Goal: Task Accomplishment & Management: Use online tool/utility

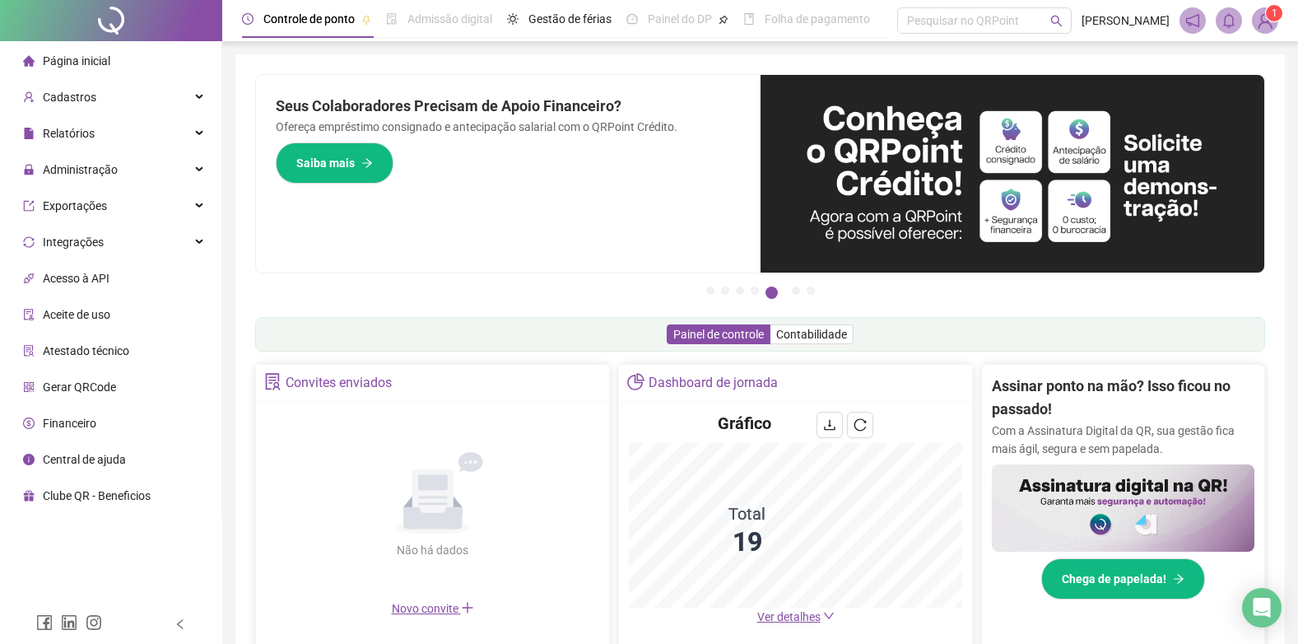
click at [68, 59] on span "Página inicial" at bounding box center [76, 60] width 67 height 13
click at [86, 163] on span "Administração" at bounding box center [80, 169] width 75 height 13
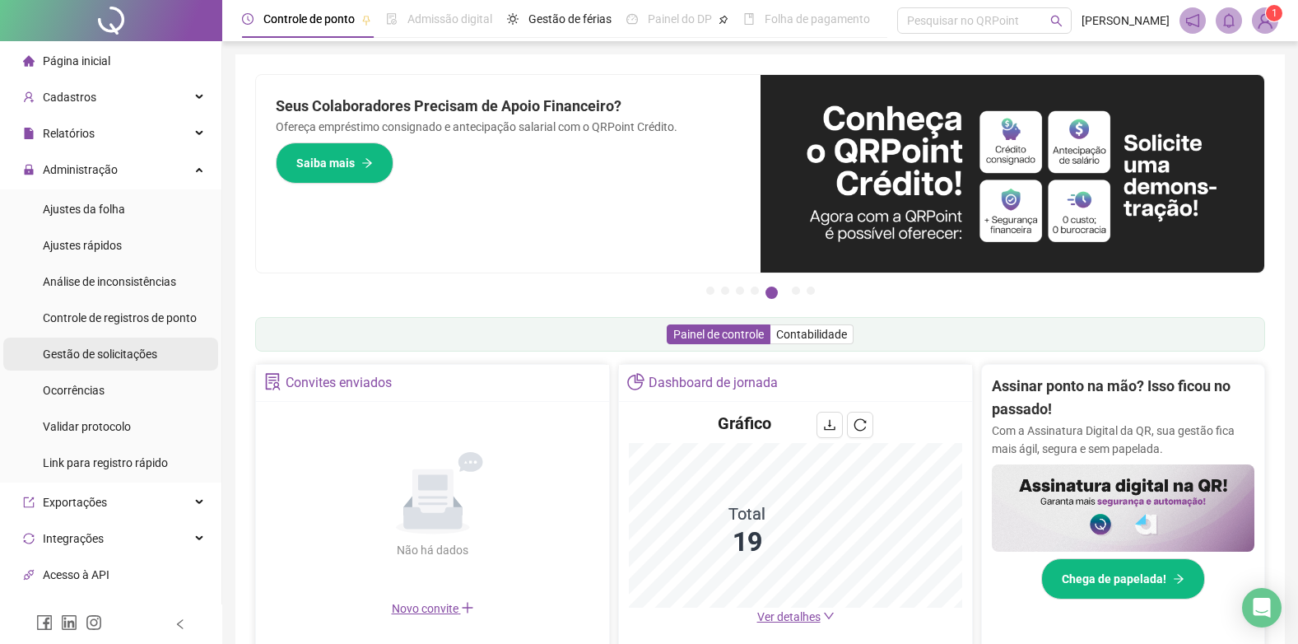
click at [99, 360] on span "Gestão de solicitações" at bounding box center [100, 353] width 114 height 13
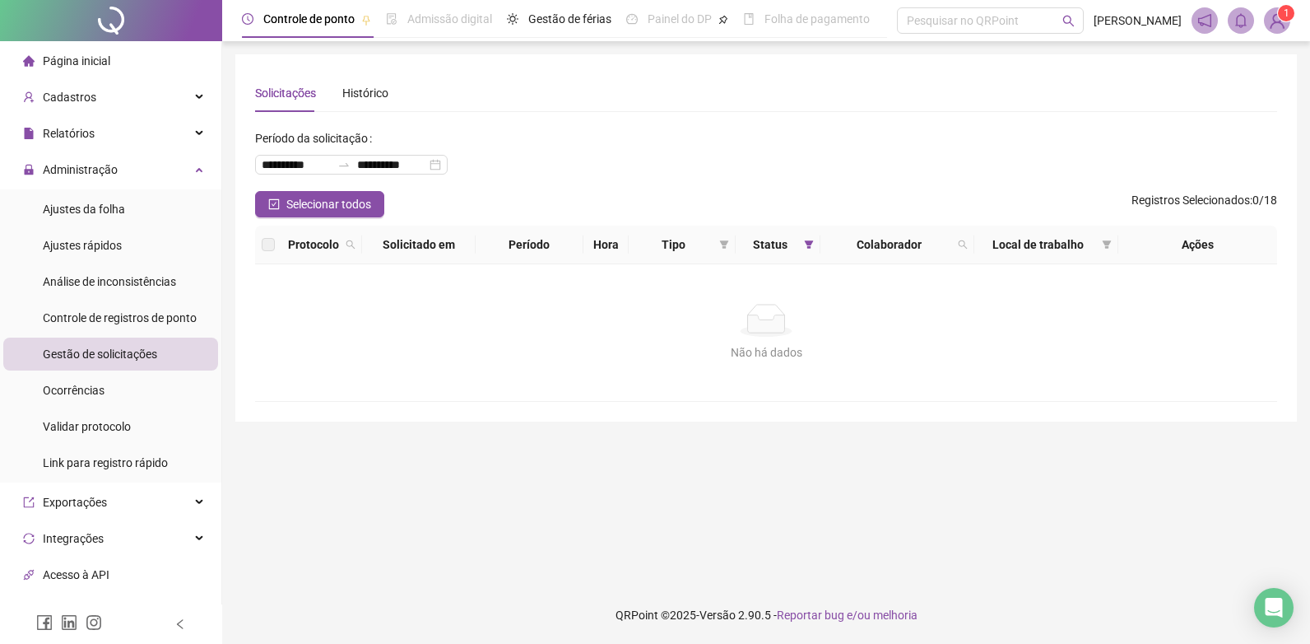
click at [100, 54] on span "Página inicial" at bounding box center [76, 60] width 67 height 13
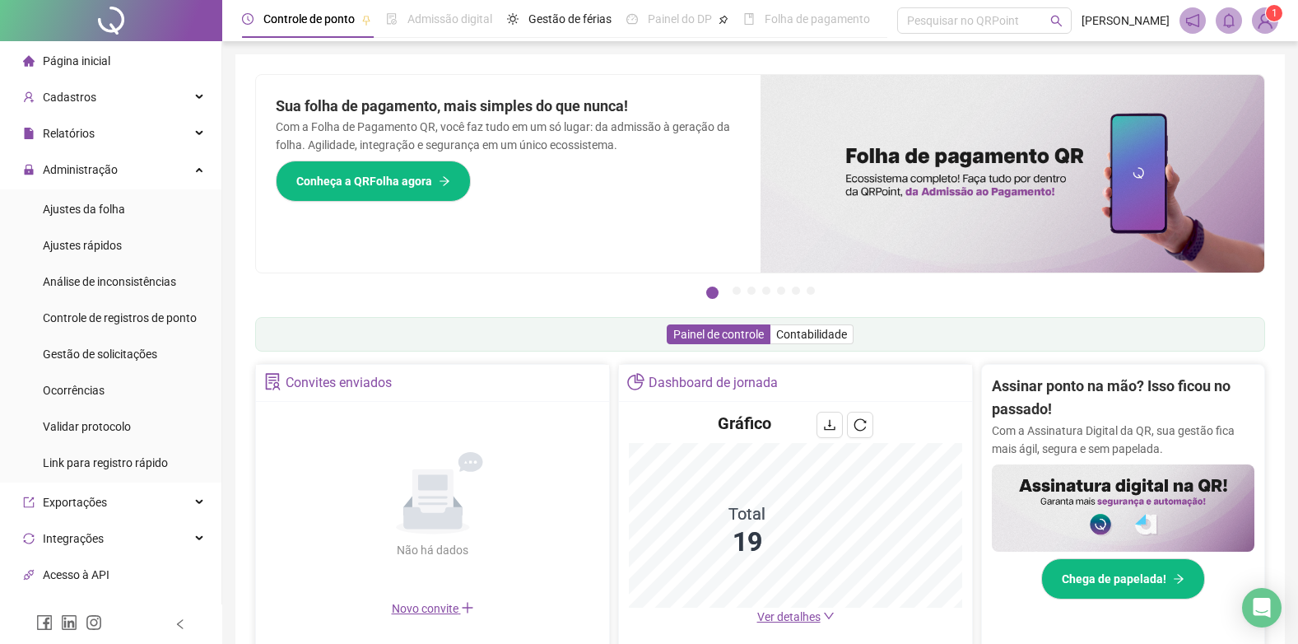
click at [84, 63] on span "Página inicial" at bounding box center [76, 60] width 67 height 13
click at [69, 363] on div "Gestão de solicitações" at bounding box center [100, 353] width 114 height 33
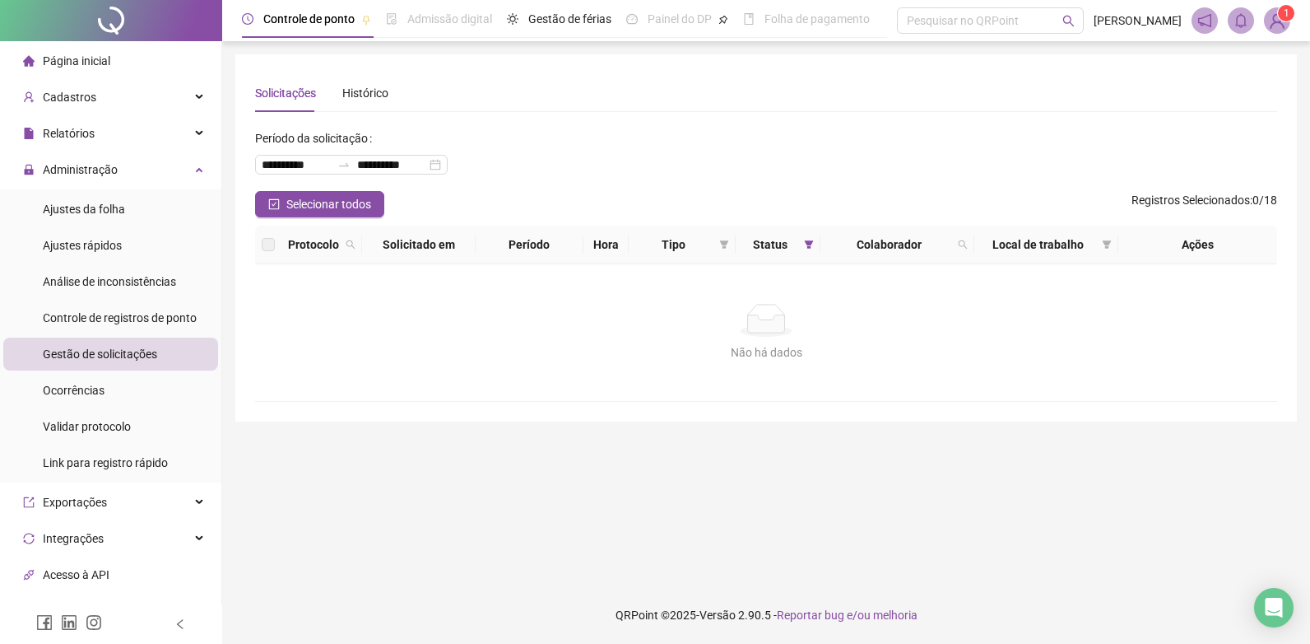
click at [1286, 16] on span "1" at bounding box center [1287, 13] width 6 height 12
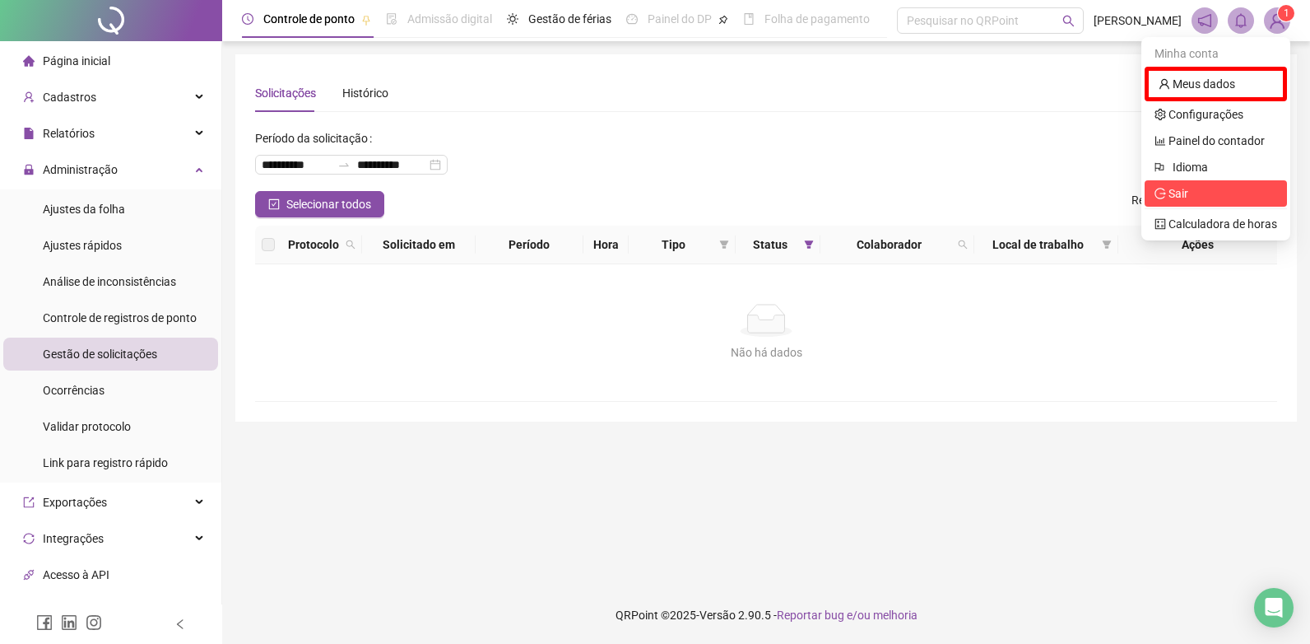
click at [1175, 198] on span "Sair" at bounding box center [1179, 193] width 20 height 13
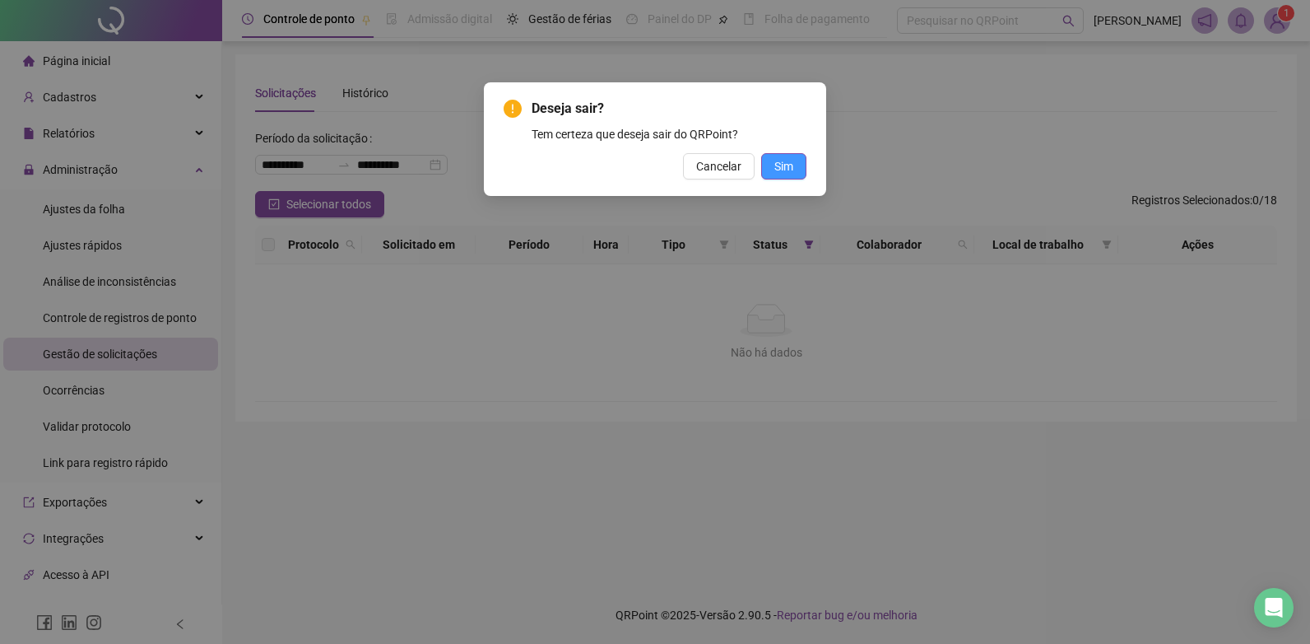
click at [783, 157] on span "Sim" at bounding box center [783, 166] width 19 height 18
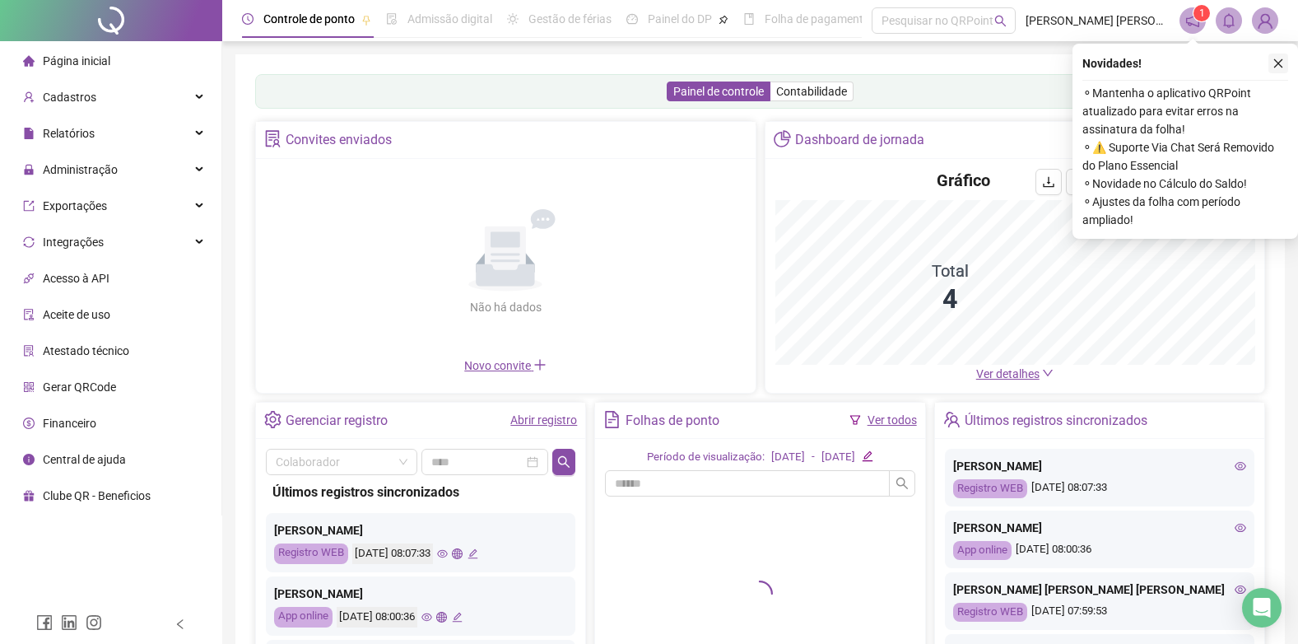
click at [1281, 62] on icon "close" at bounding box center [1278, 64] width 12 height 12
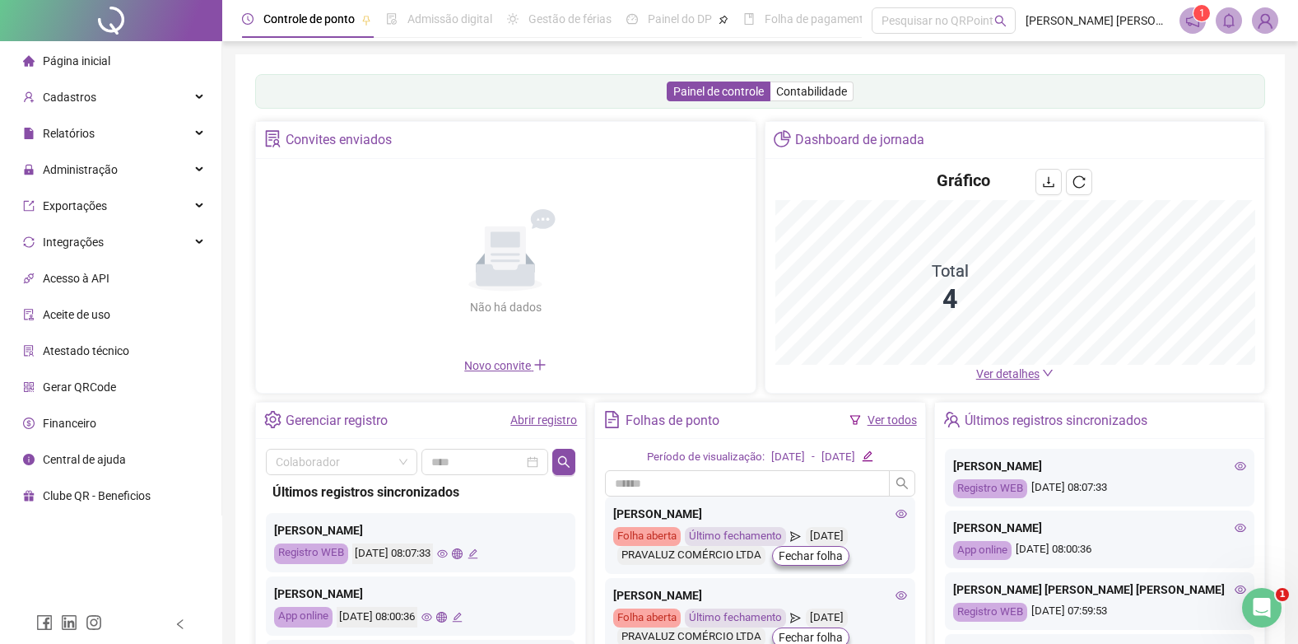
click at [1001, 375] on span "Ver detalhes" at bounding box center [1007, 373] width 63 height 13
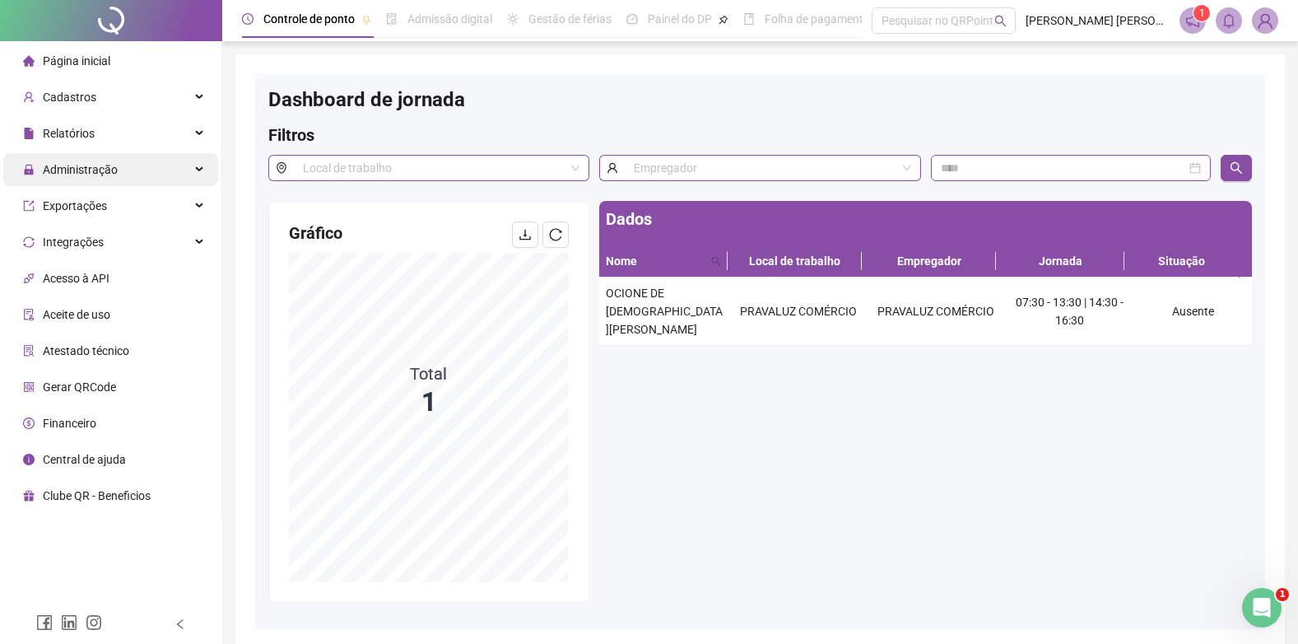
click at [100, 167] on span "Administração" at bounding box center [80, 169] width 75 height 13
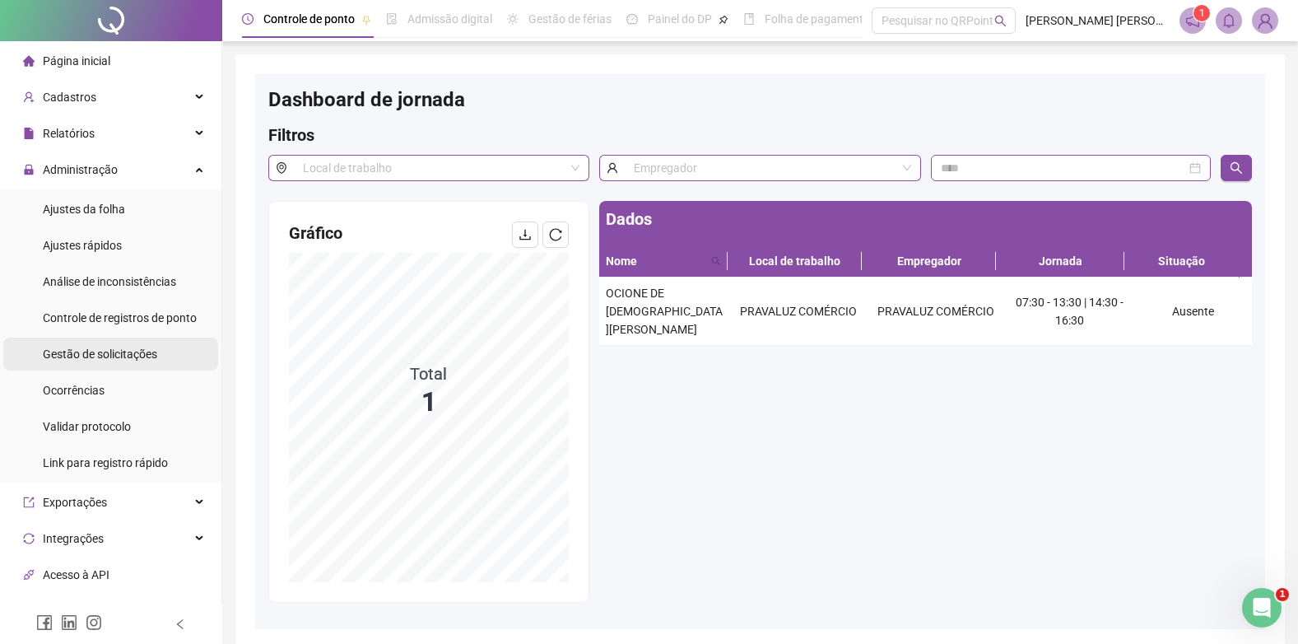
click at [106, 344] on div "Gestão de solicitações" at bounding box center [100, 353] width 114 height 33
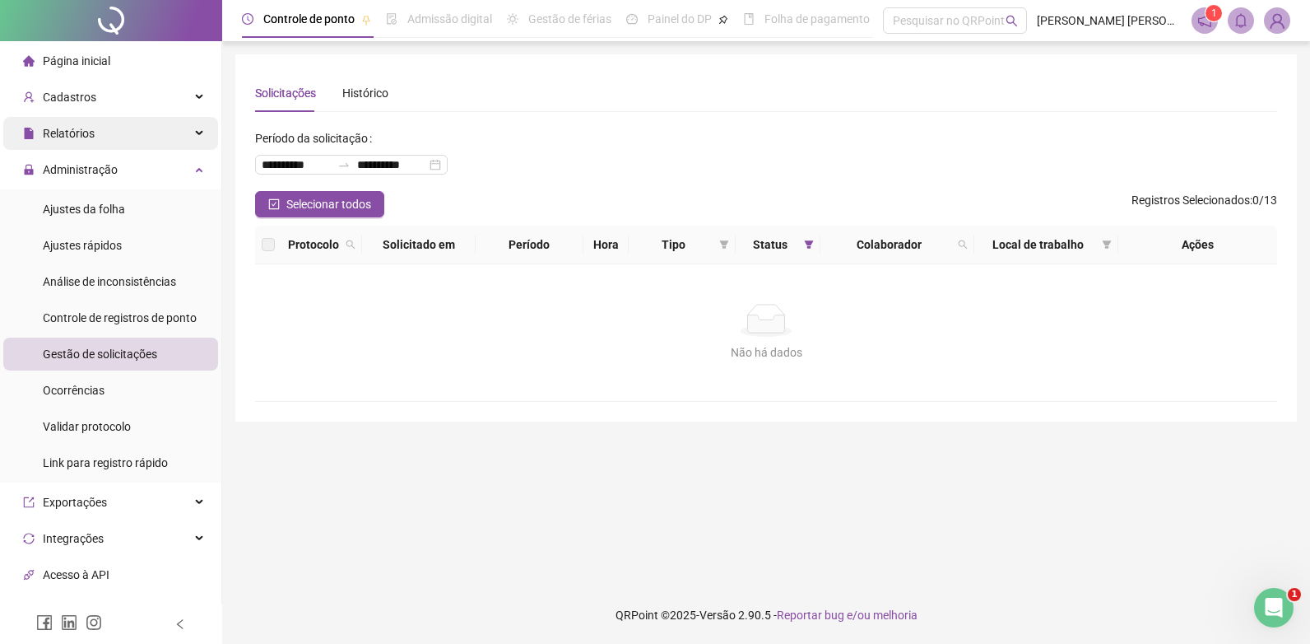
click at [86, 127] on span "Relatórios" at bounding box center [69, 133] width 52 height 13
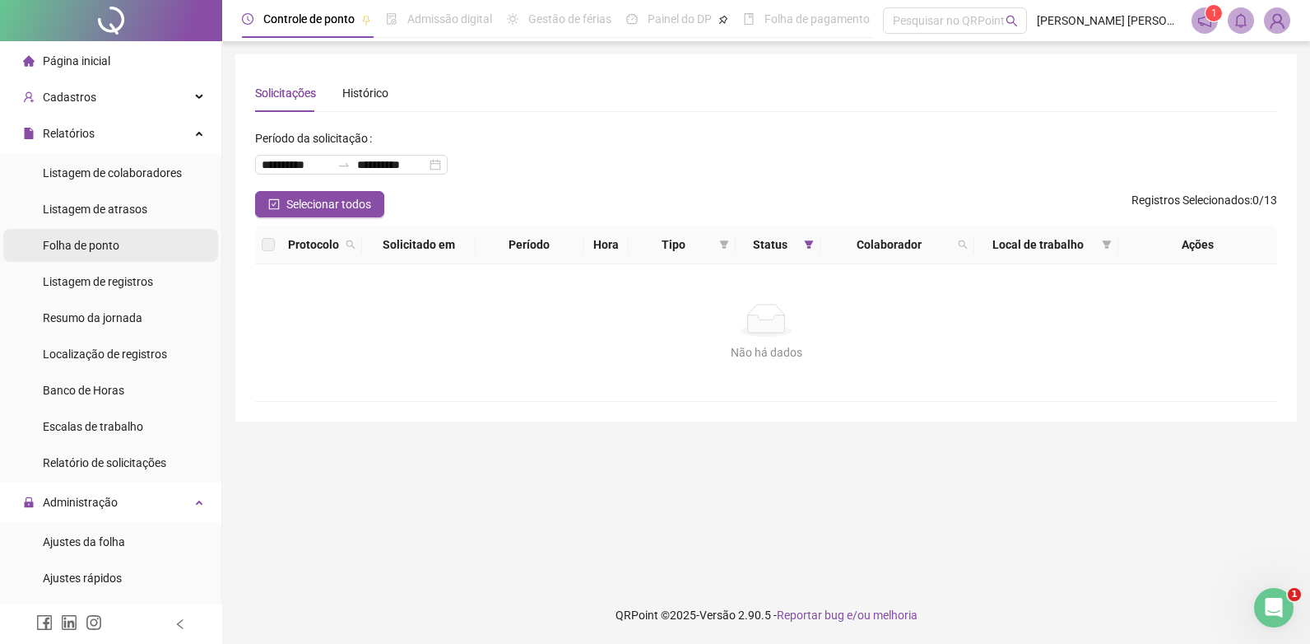
click at [77, 245] on span "Folha de ponto" at bounding box center [81, 245] width 77 height 13
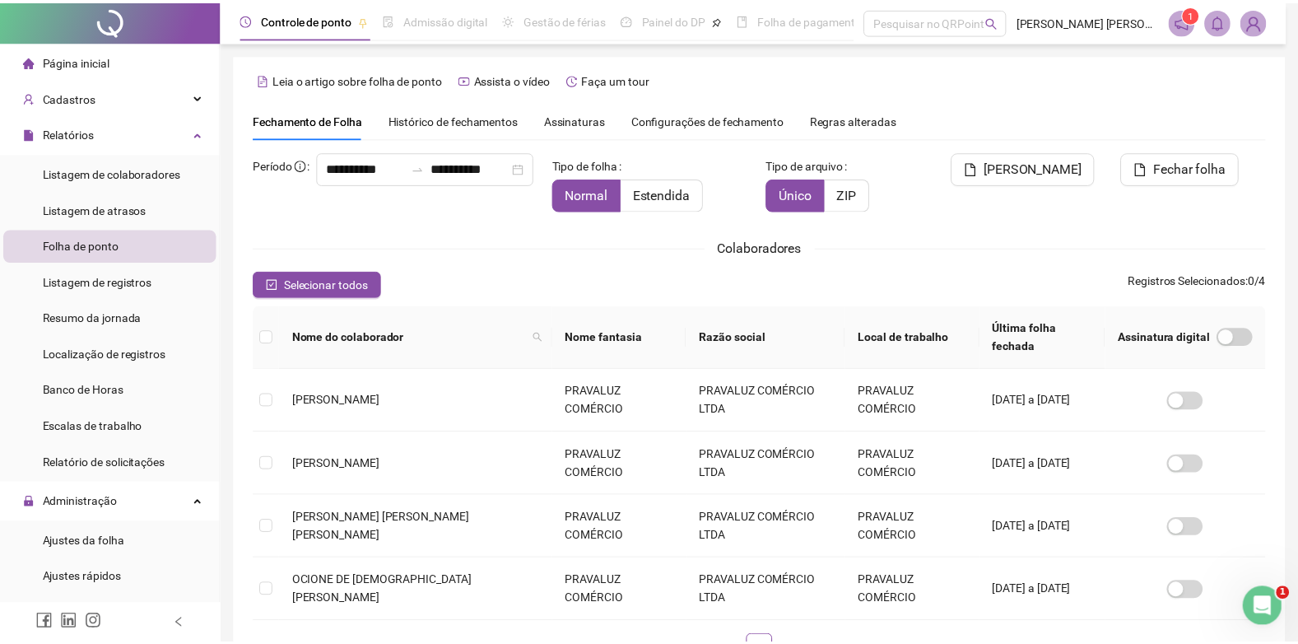
scroll to position [7, 0]
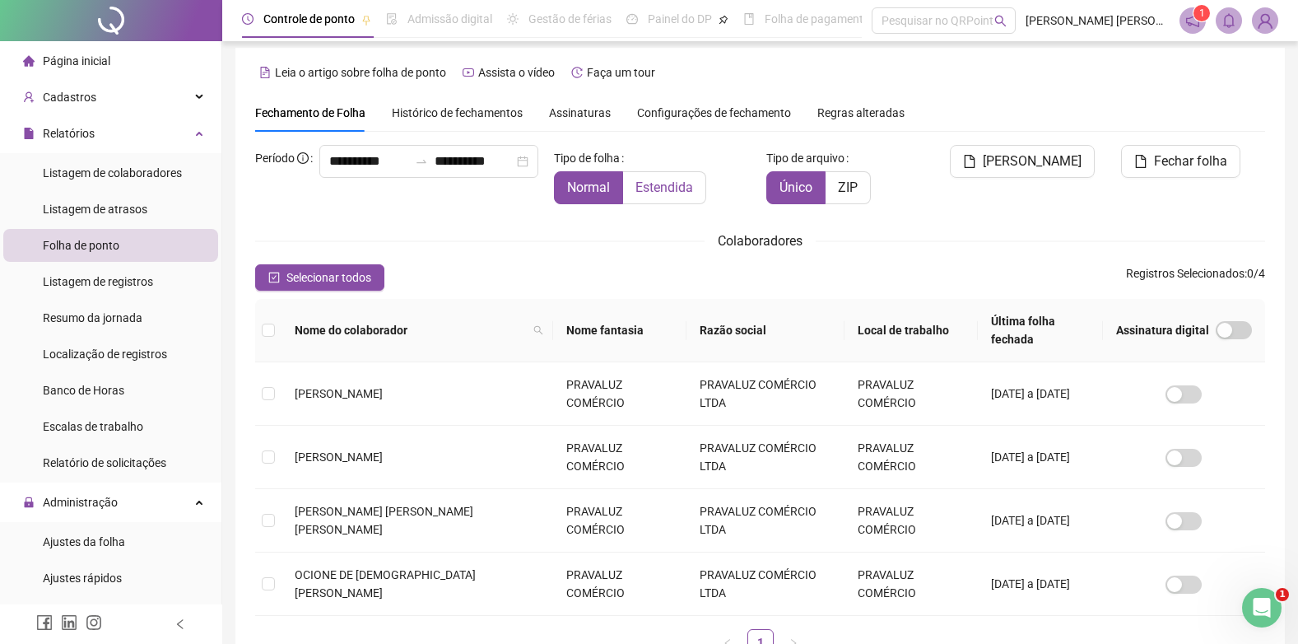
click at [656, 181] on span "Estendida" at bounding box center [664, 187] width 58 height 16
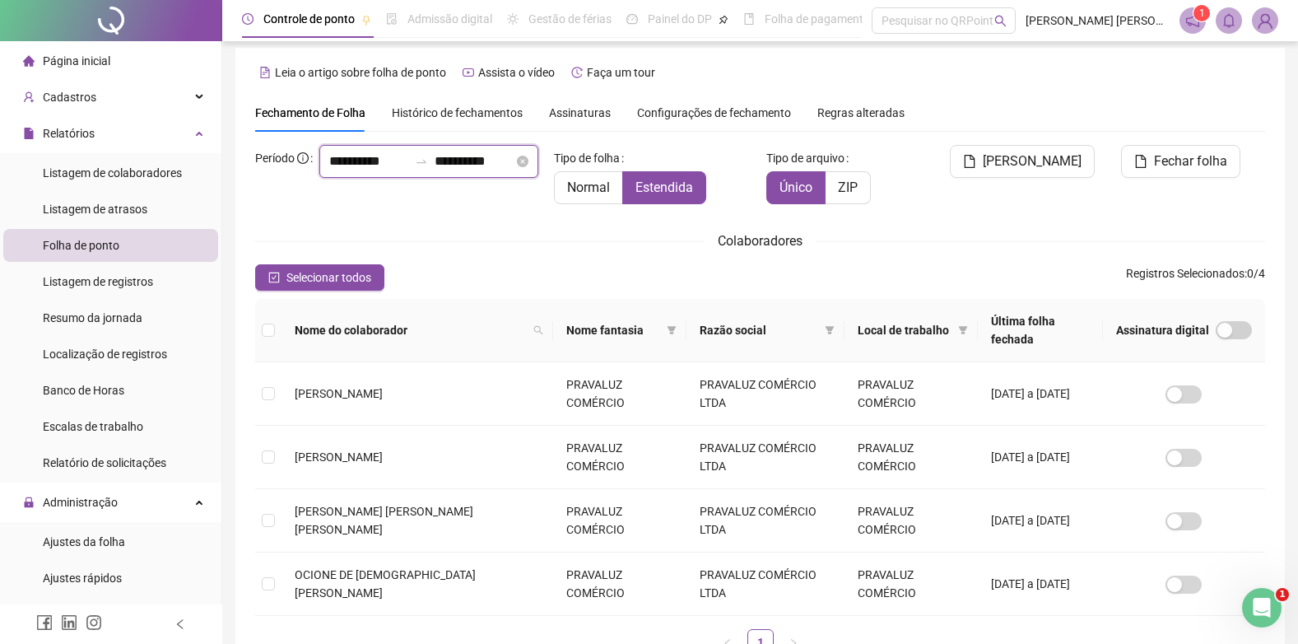
click at [329, 171] on input "**********" at bounding box center [368, 161] width 79 height 20
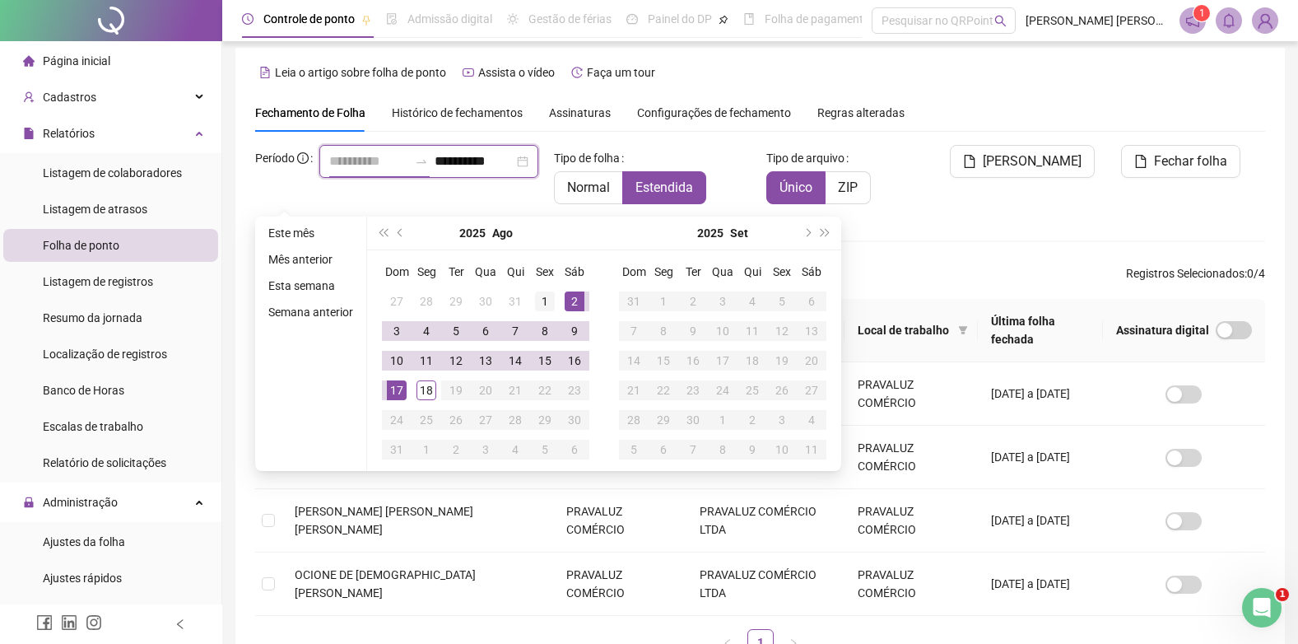
type input "**********"
click at [544, 296] on div "1" at bounding box center [545, 301] width 20 height 20
type input "**********"
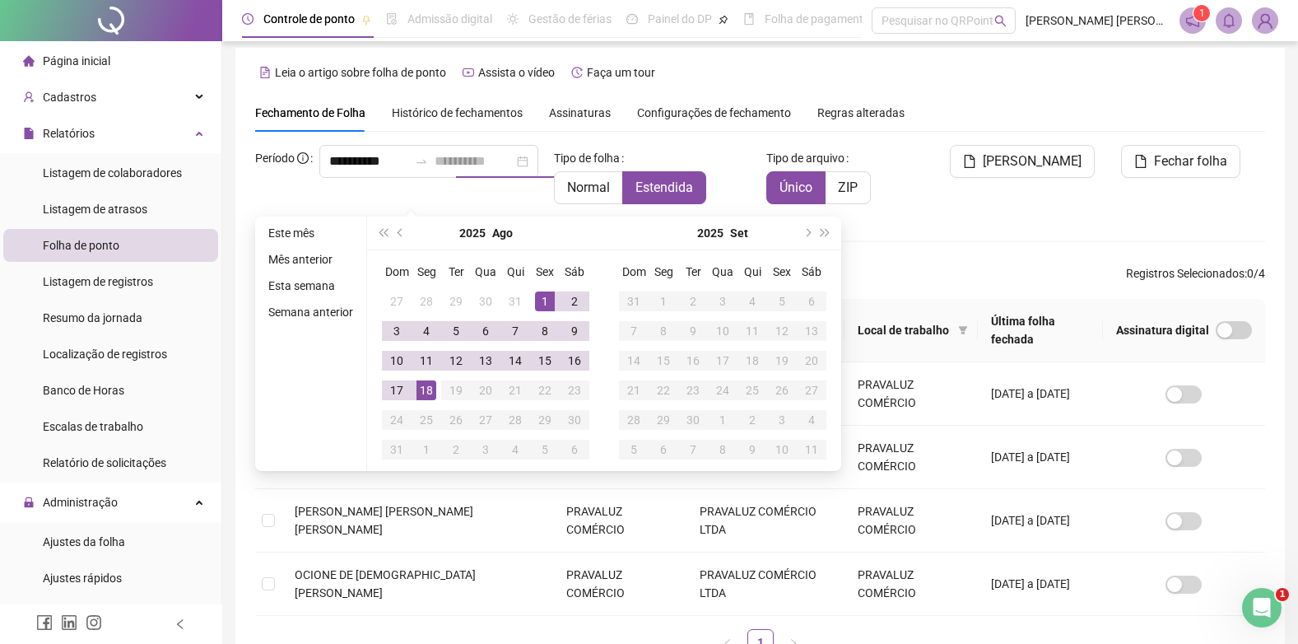
click at [428, 388] on div "18" at bounding box center [426, 390] width 20 height 20
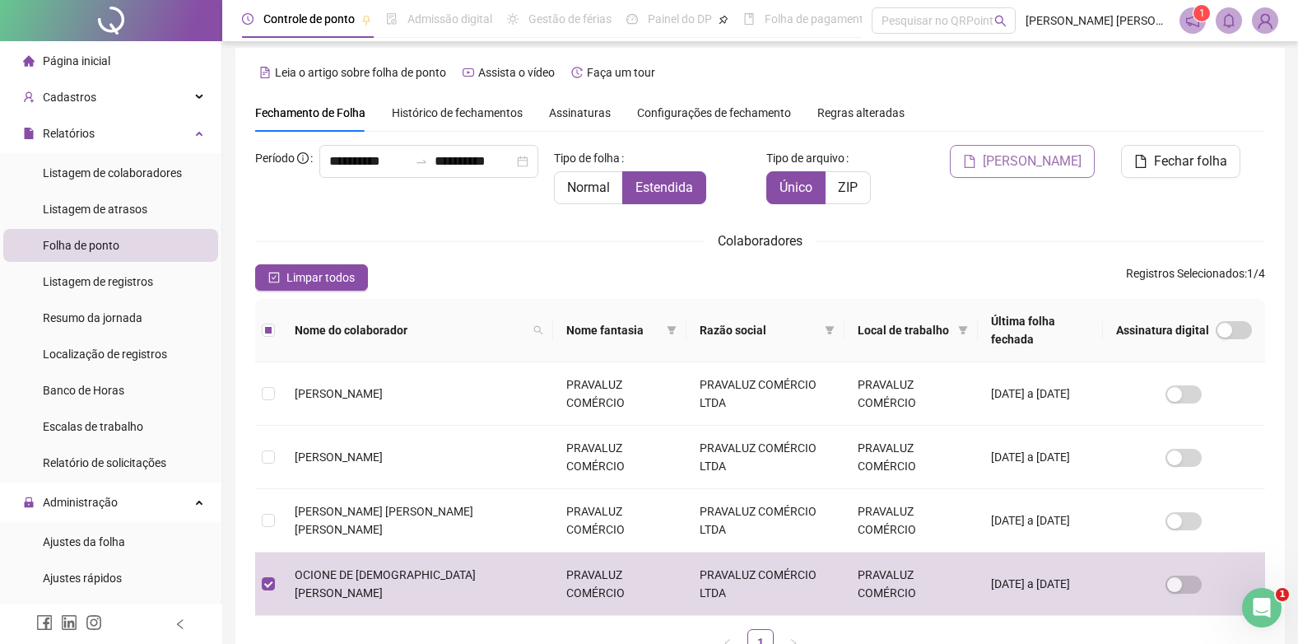
click at [1049, 152] on span "[PERSON_NAME]" at bounding box center [1032, 161] width 99 height 20
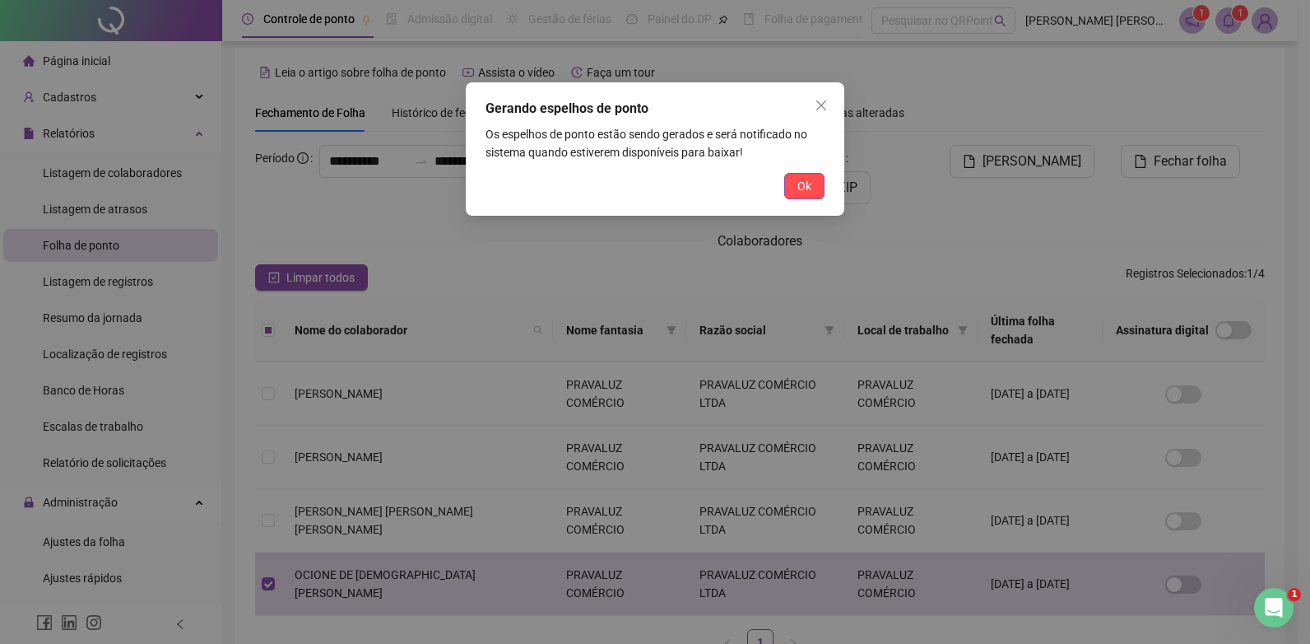
click at [798, 170] on div "Gerando espelhos de ponto Os espelhos de ponto estão sendo gerados e será notif…" at bounding box center [655, 148] width 379 height 133
click at [817, 104] on icon "close" at bounding box center [821, 105] width 13 height 13
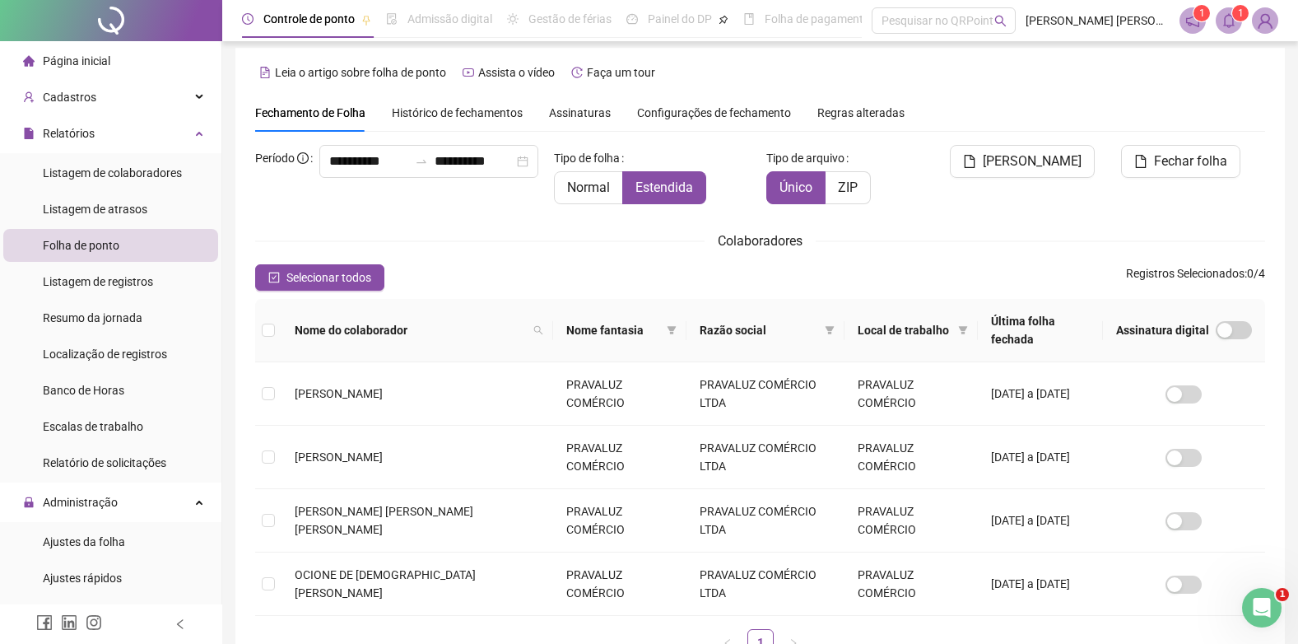
click at [77, 60] on span "Página inicial" at bounding box center [76, 60] width 67 height 13
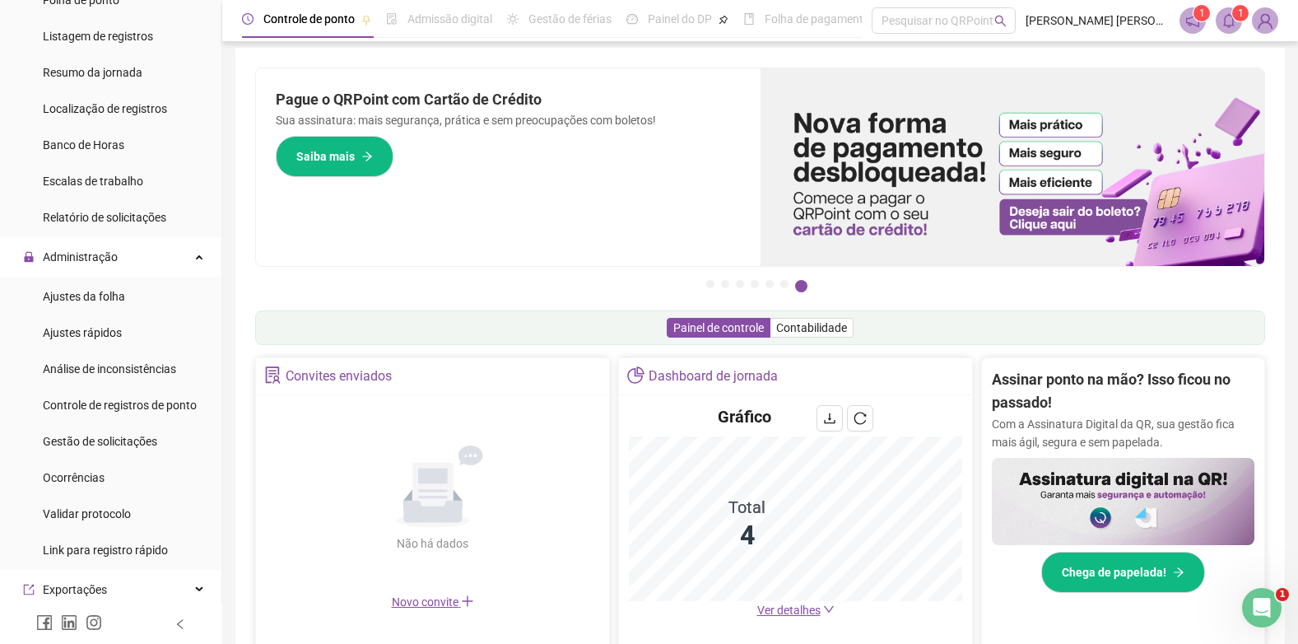
scroll to position [247, 0]
click at [99, 435] on span "Gestão de solicitações" at bounding box center [100, 439] width 114 height 13
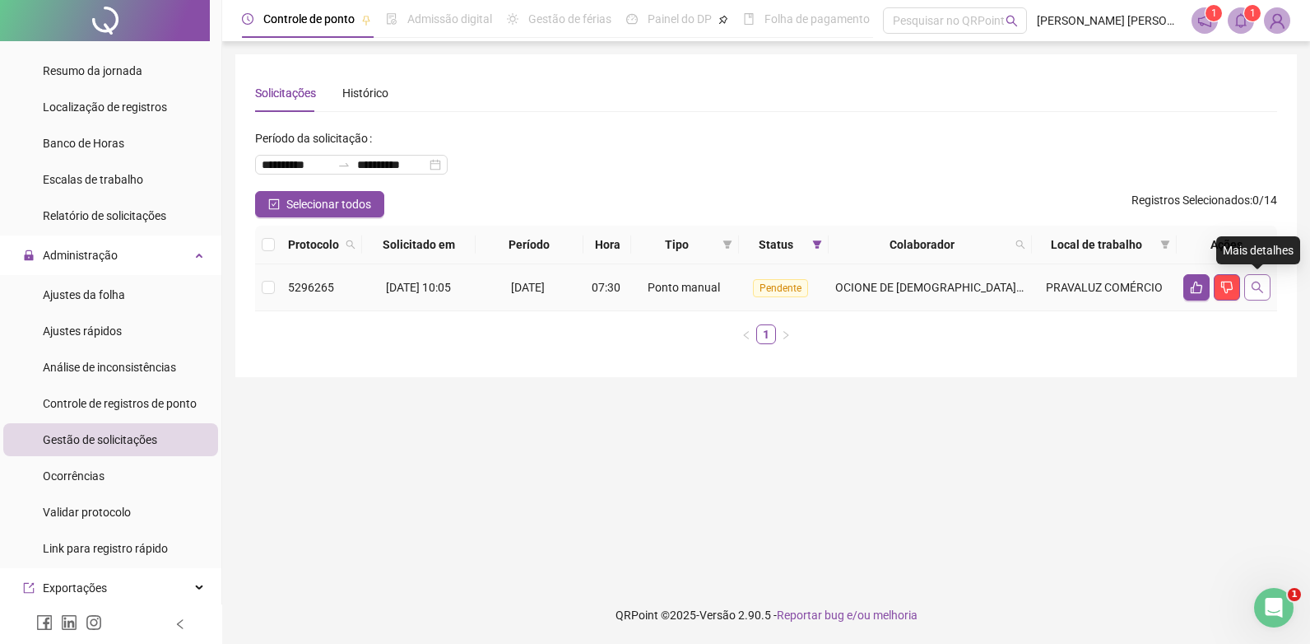
click at [1255, 286] on icon "search" at bounding box center [1257, 287] width 13 height 13
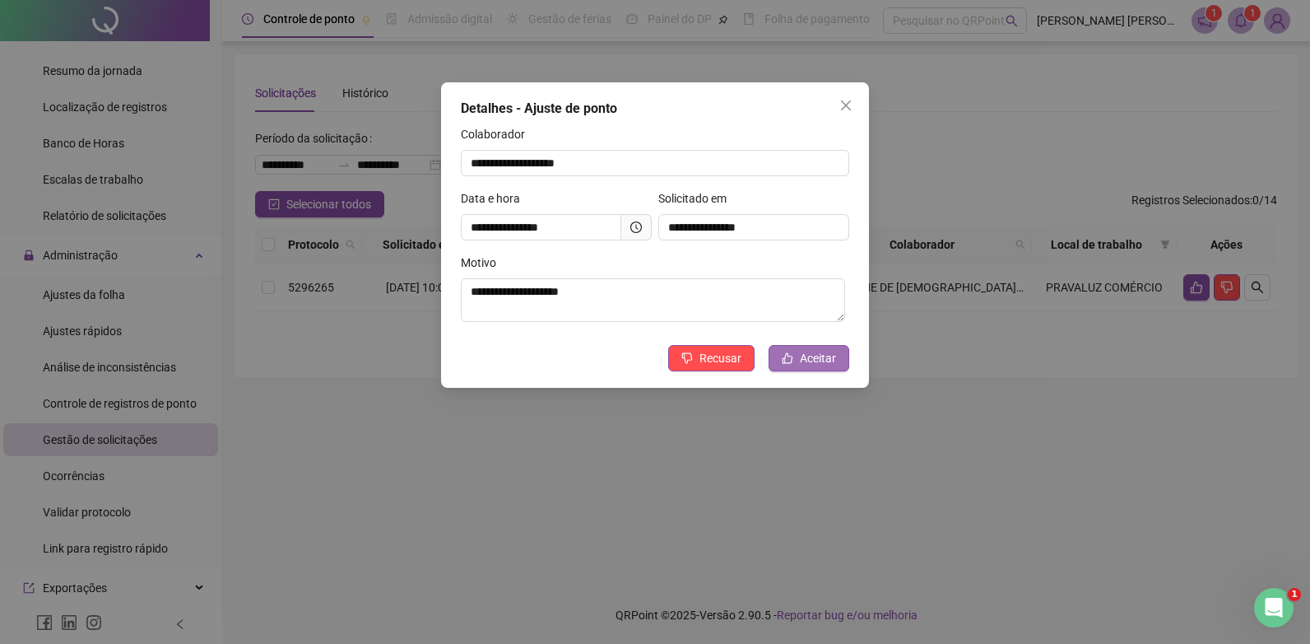
click at [806, 356] on span "Aceitar" at bounding box center [818, 358] width 36 height 18
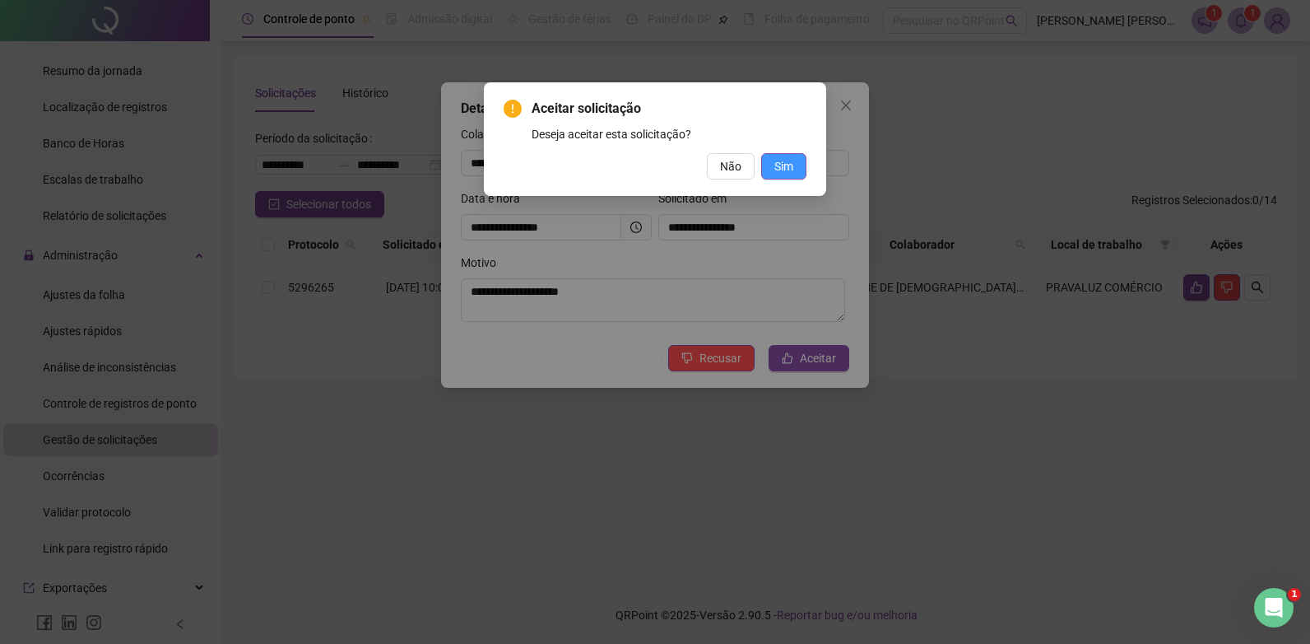
click at [787, 167] on span "Sim" at bounding box center [783, 166] width 19 height 18
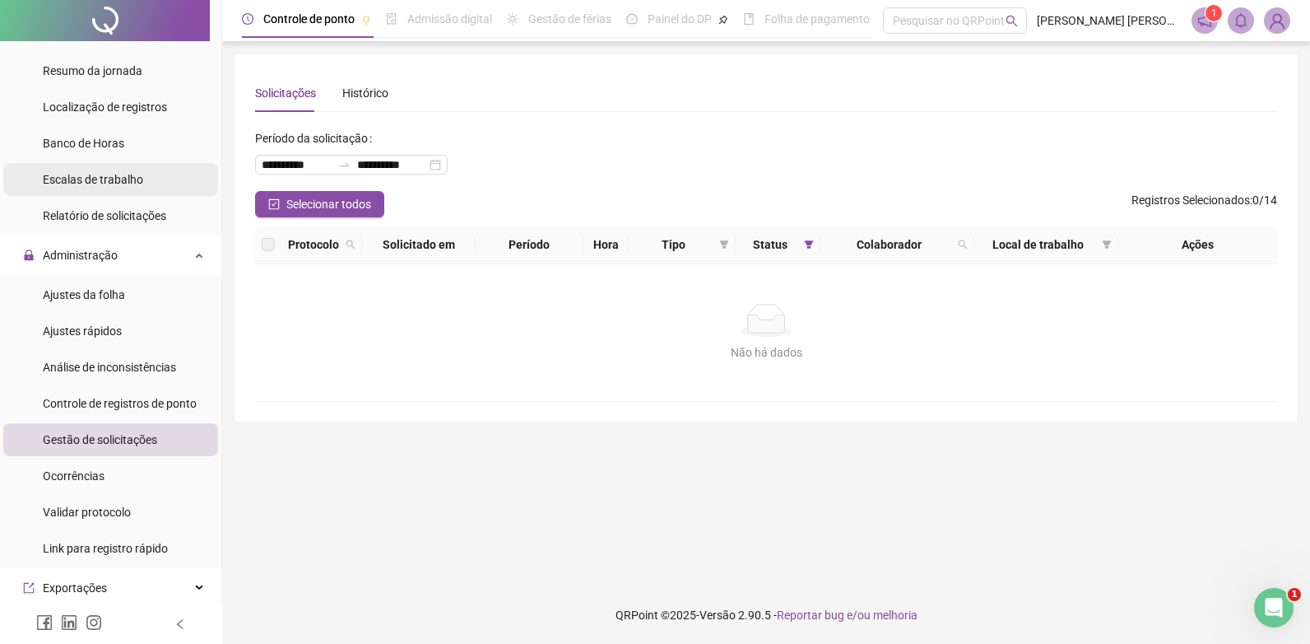
drag, startPoint x: 81, startPoint y: 67, endPoint x: 110, endPoint y: 163, distance: 99.7
click at [81, 67] on span "Resumo da jornada" at bounding box center [93, 70] width 100 height 13
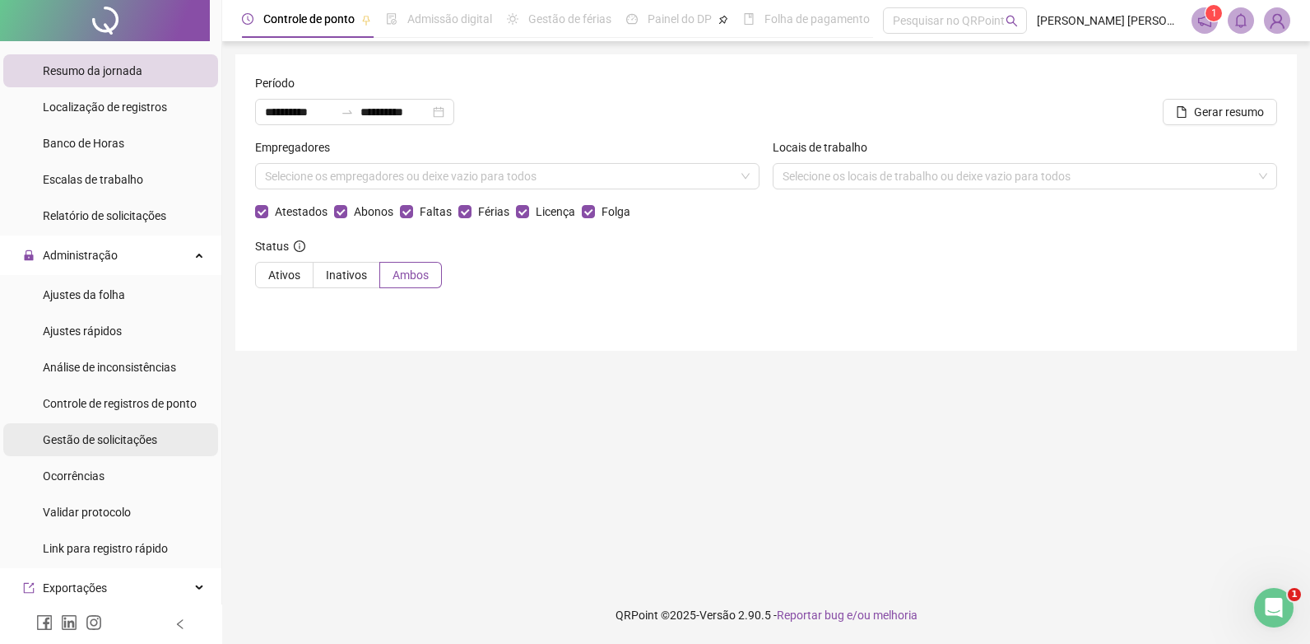
click at [79, 443] on span "Gestão de solicitações" at bounding box center [100, 439] width 114 height 13
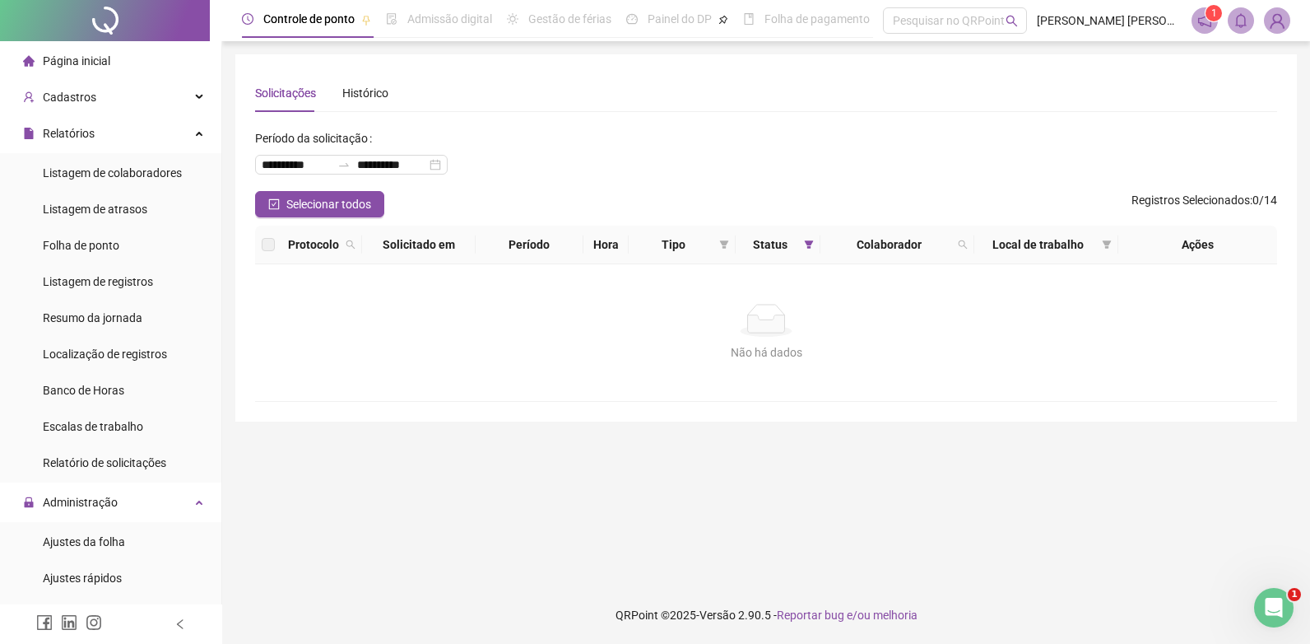
click at [1285, 25] on img at bounding box center [1277, 20] width 25 height 25
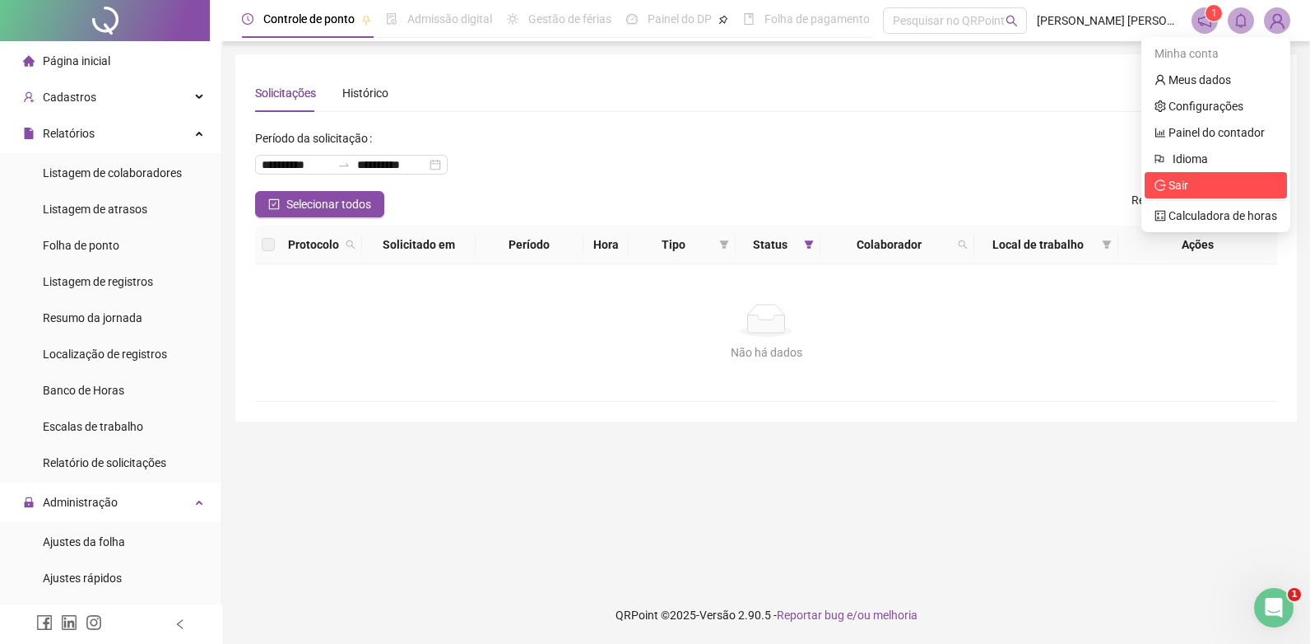
click at [1191, 184] on span "Sair" at bounding box center [1216, 185] width 123 height 18
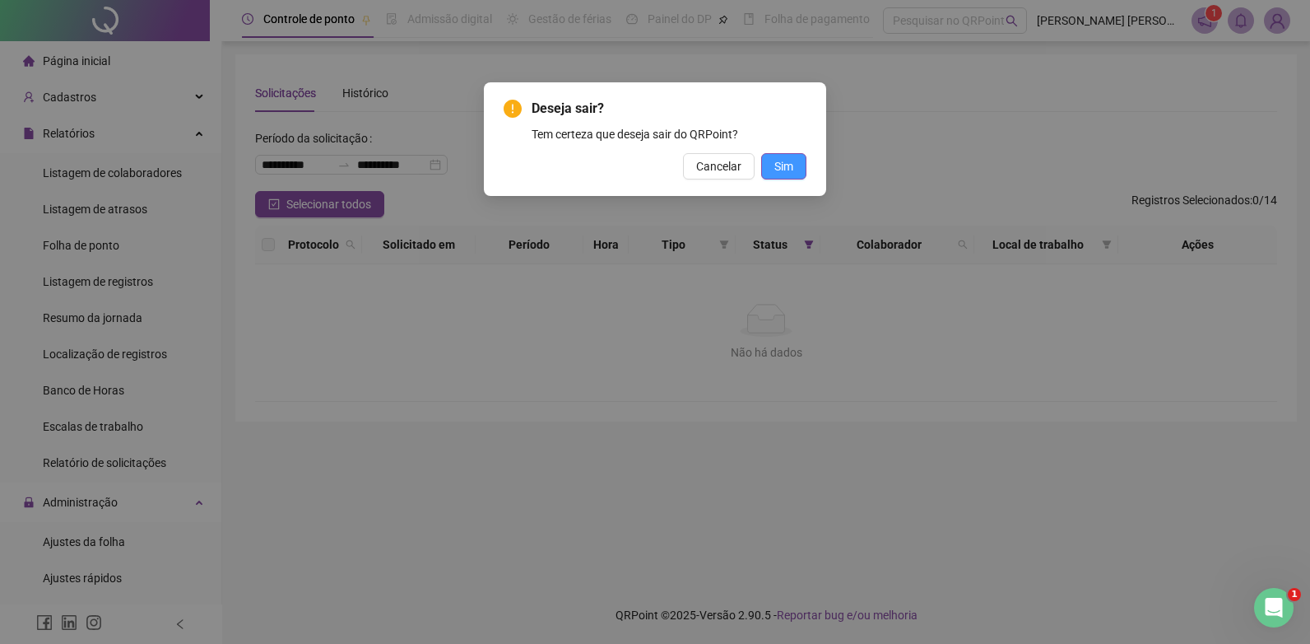
click at [791, 157] on span "Sim" at bounding box center [783, 166] width 19 height 18
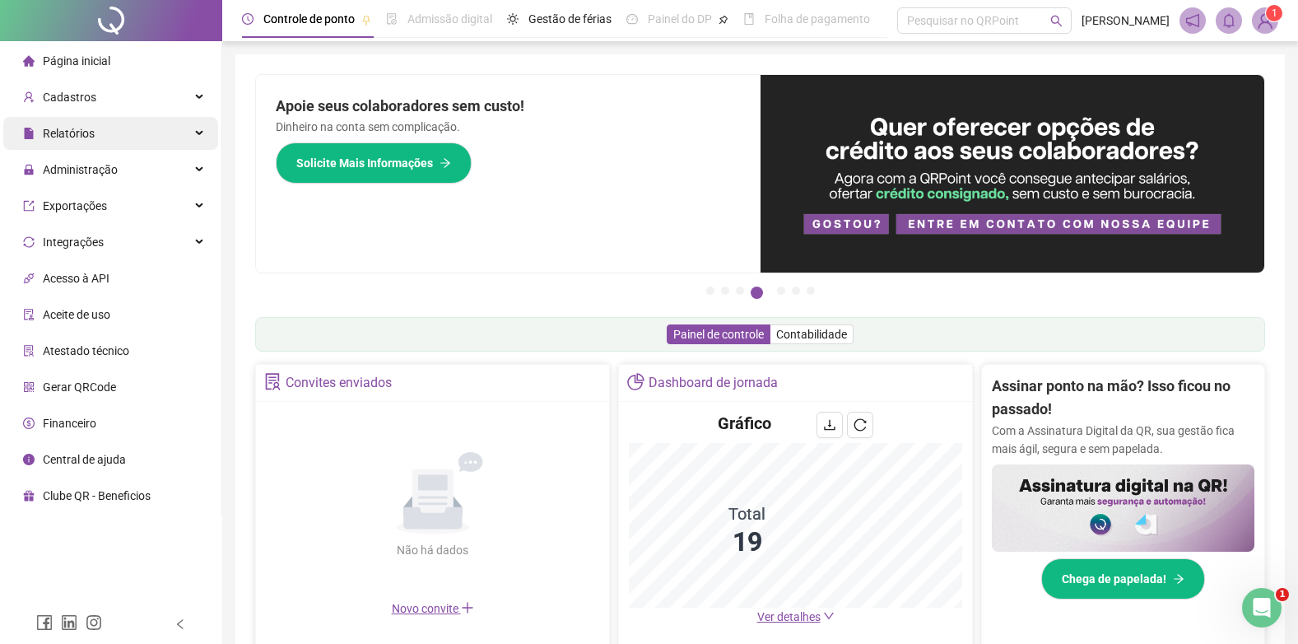
click at [69, 127] on span "Relatórios" at bounding box center [69, 133] width 52 height 13
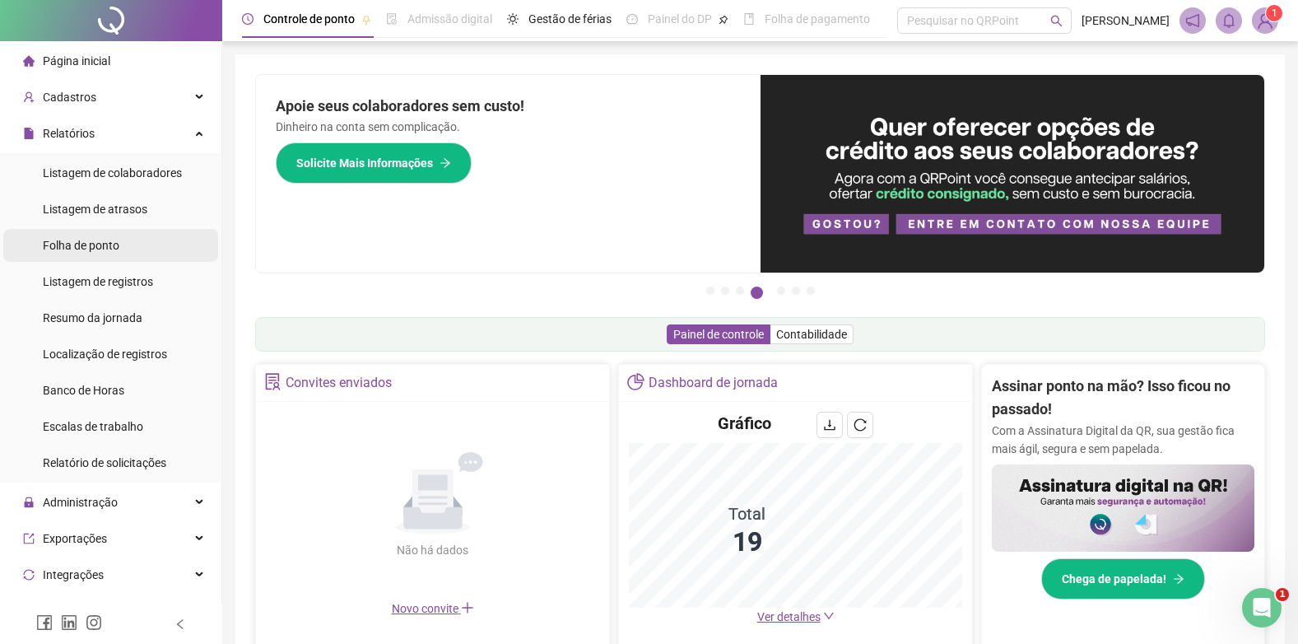
click at [104, 240] on span "Folha de ponto" at bounding box center [81, 245] width 77 height 13
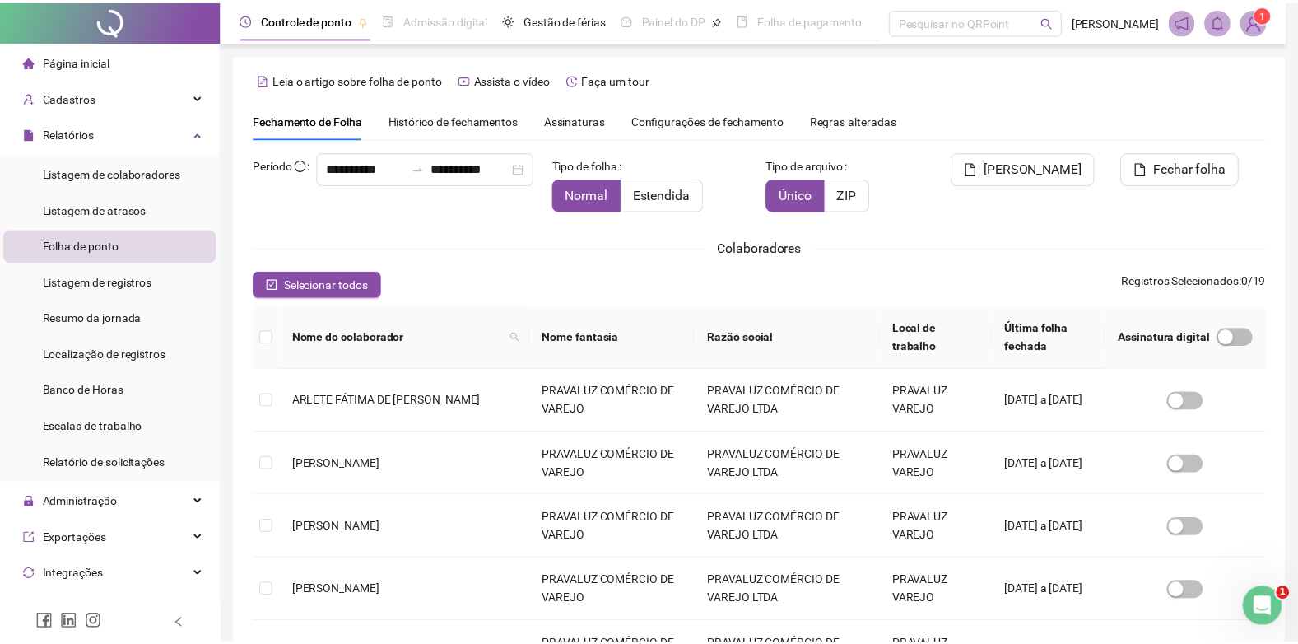
scroll to position [16, 0]
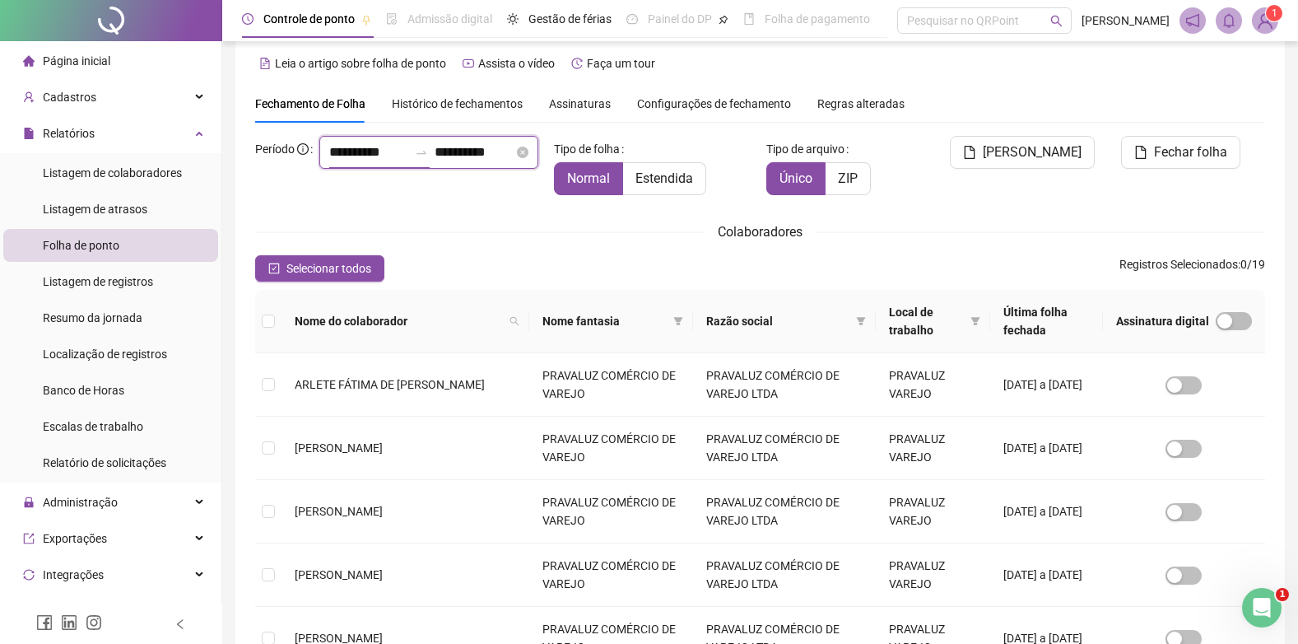
click at [329, 162] on input "**********" at bounding box center [368, 152] width 79 height 20
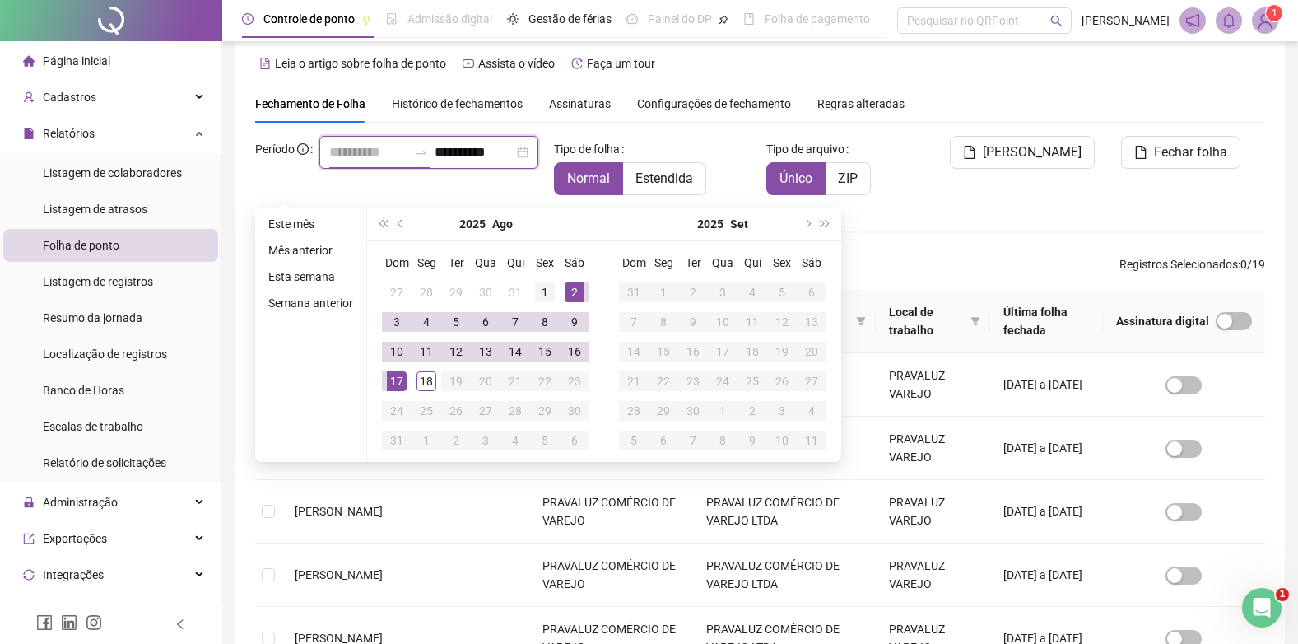
type input "**********"
click at [546, 285] on div "1" at bounding box center [545, 292] width 20 height 20
type input "**********"
click at [427, 383] on div "18" at bounding box center [426, 381] width 20 height 20
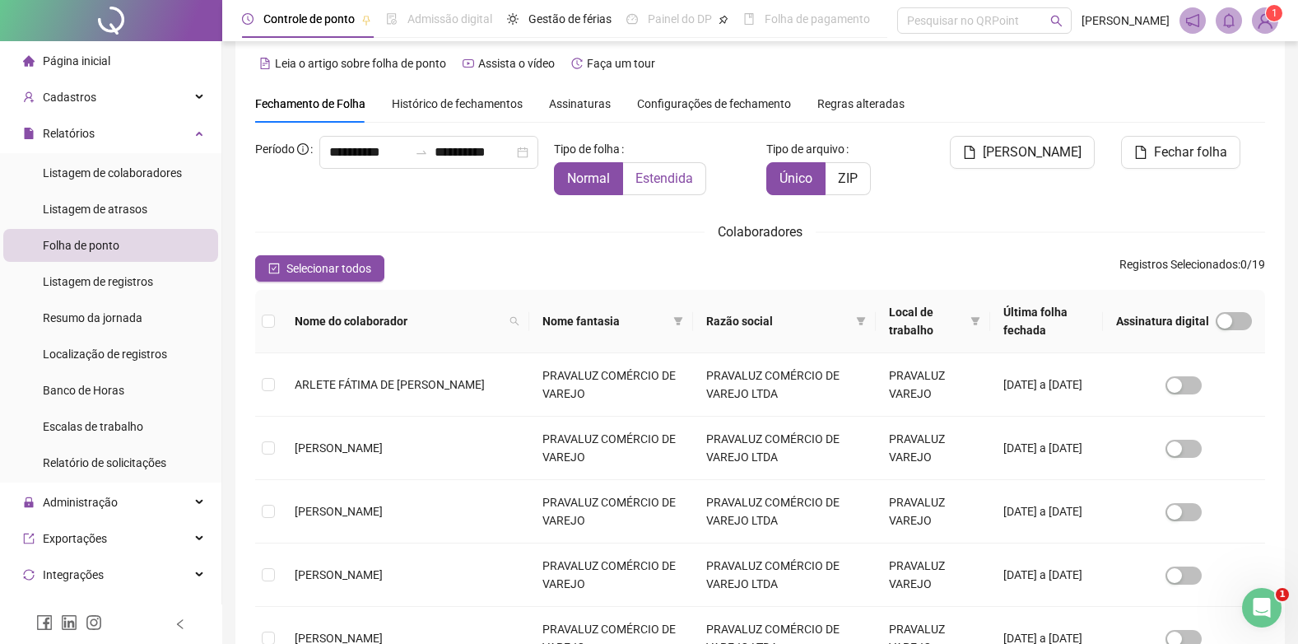
click at [684, 167] on label "Estendida" at bounding box center [664, 178] width 83 height 33
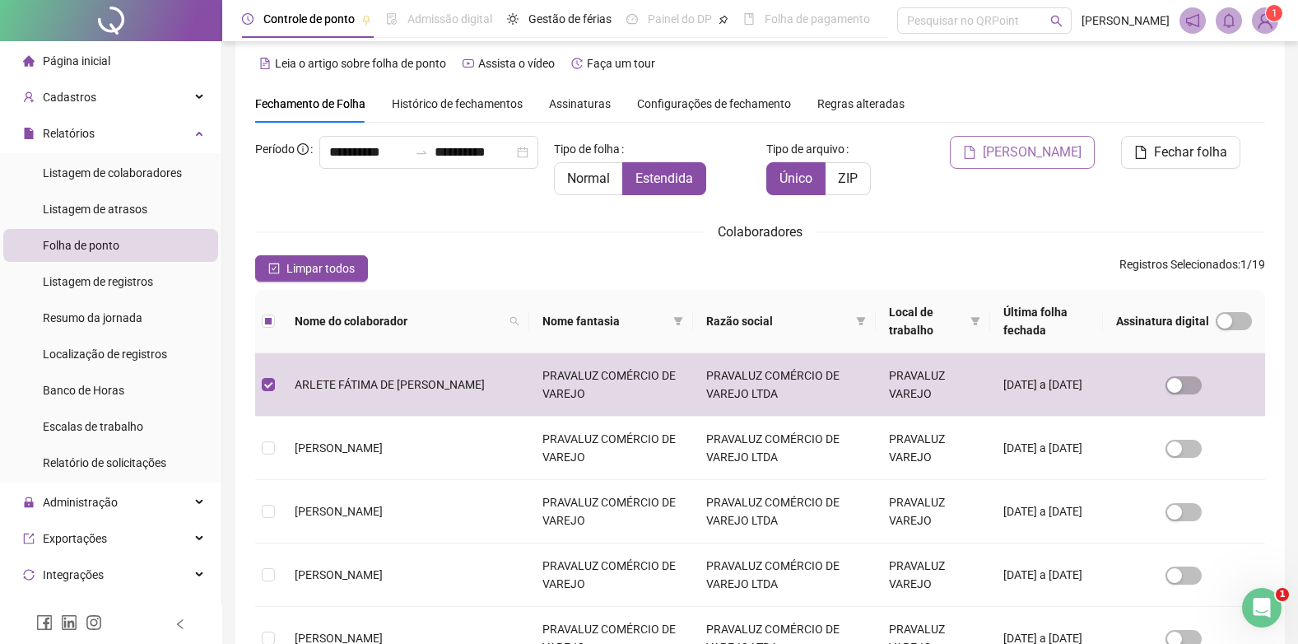
click at [1028, 153] on span "[PERSON_NAME]" at bounding box center [1032, 152] width 99 height 20
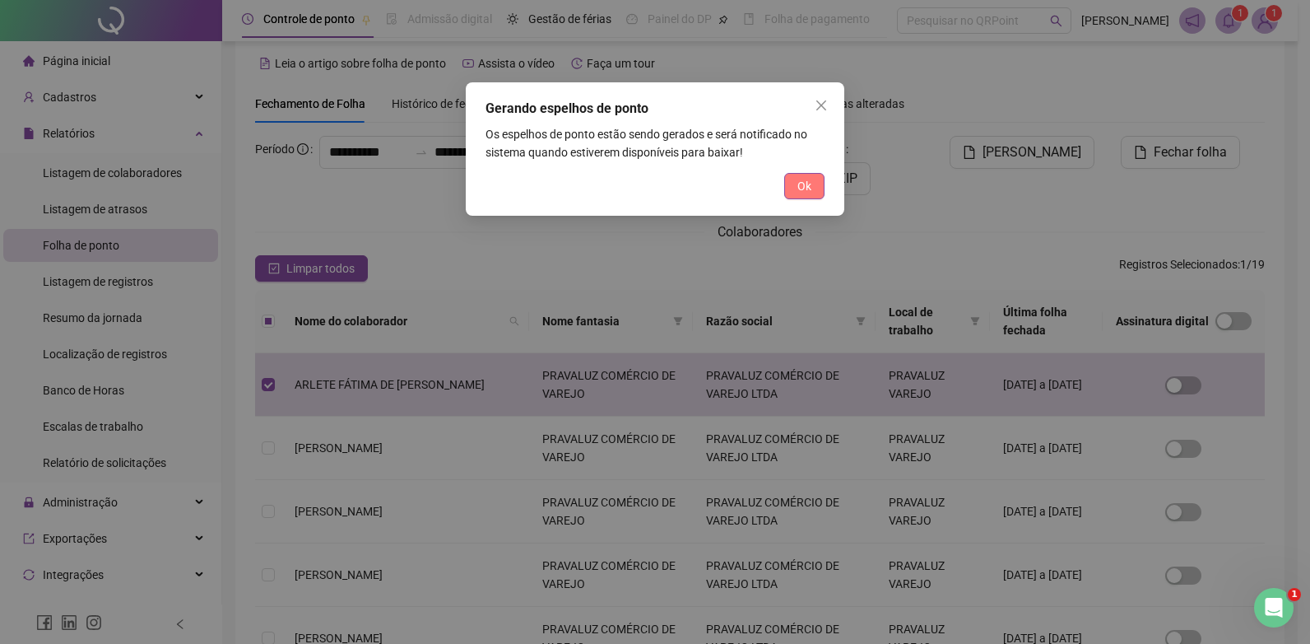
click at [784, 177] on div "Ok" at bounding box center [655, 186] width 339 height 26
click at [796, 179] on button "Ok" at bounding box center [804, 186] width 40 height 26
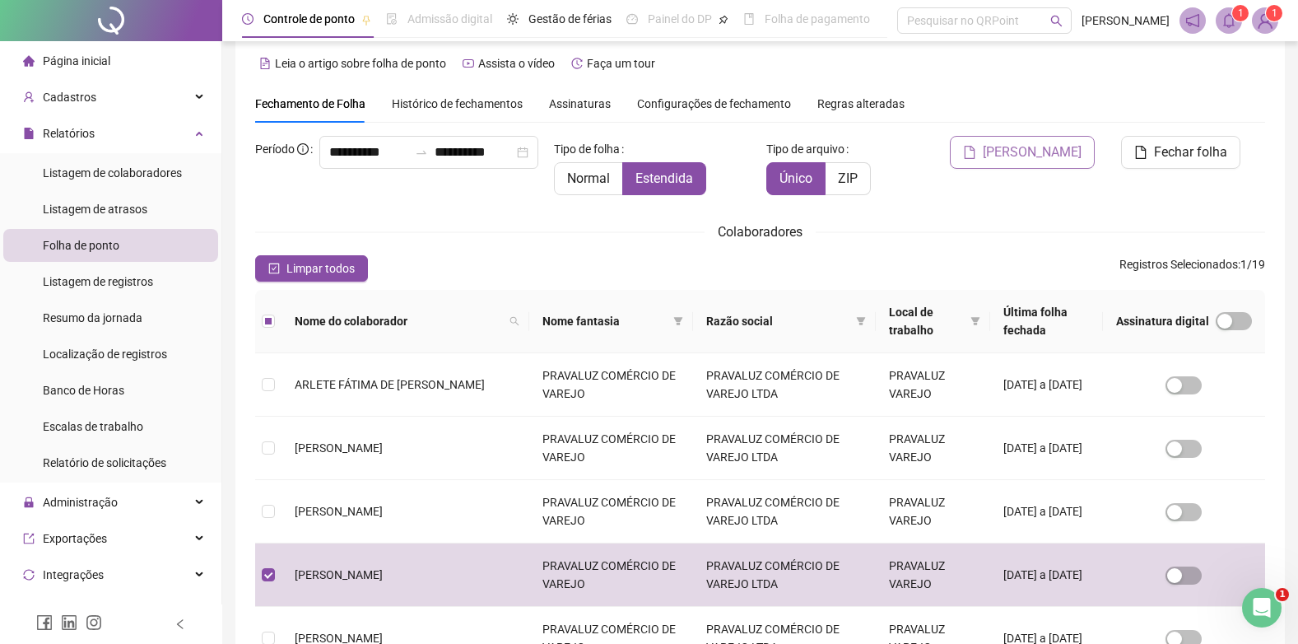
click at [1030, 154] on span "[PERSON_NAME]" at bounding box center [1032, 152] width 99 height 20
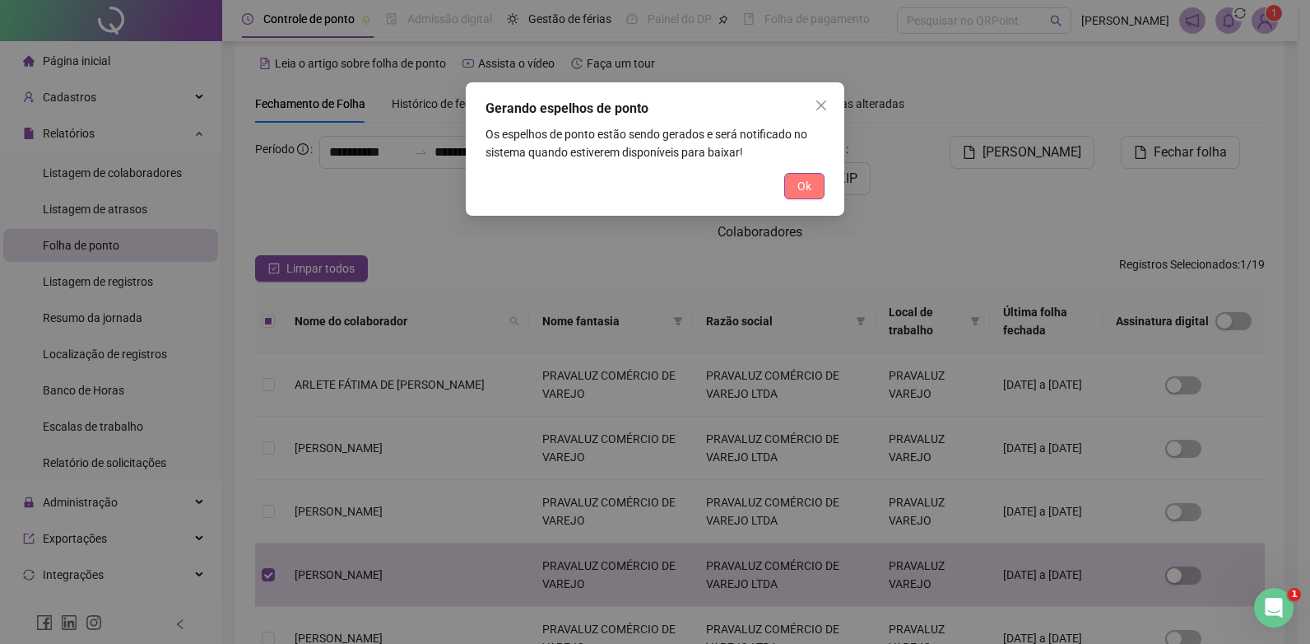
click at [807, 188] on span "Ok" at bounding box center [804, 186] width 14 height 18
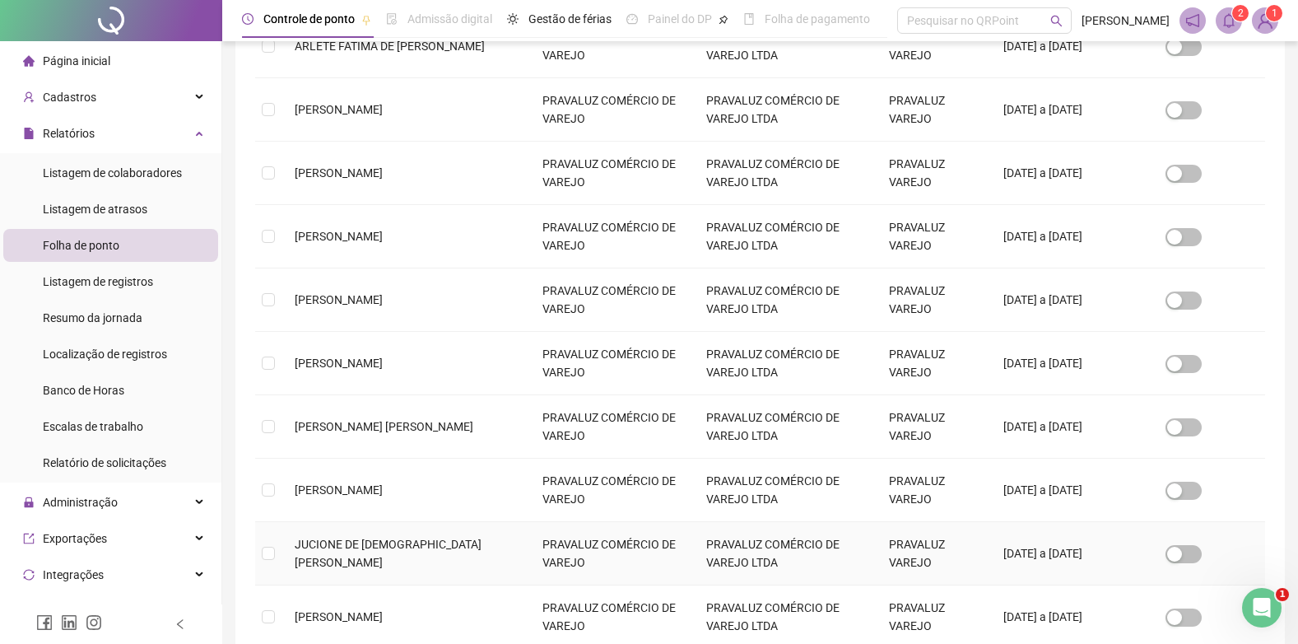
scroll to position [427, 0]
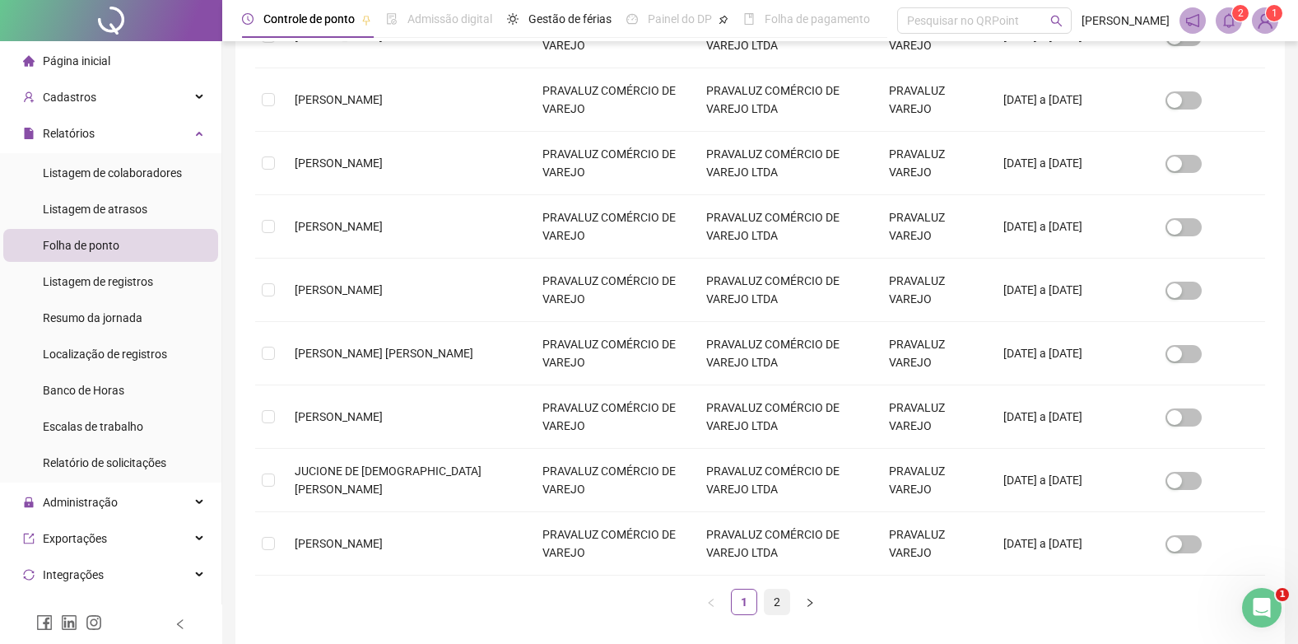
click at [773, 597] on link "2" at bounding box center [777, 601] width 25 height 25
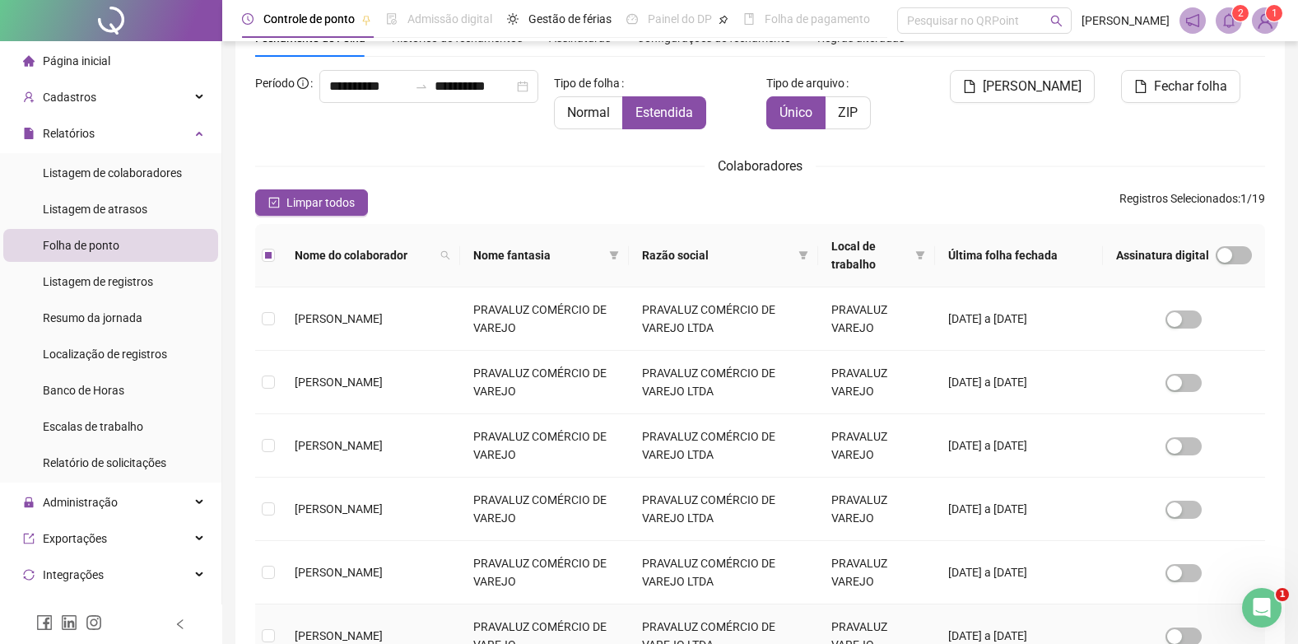
scroll to position [0, 0]
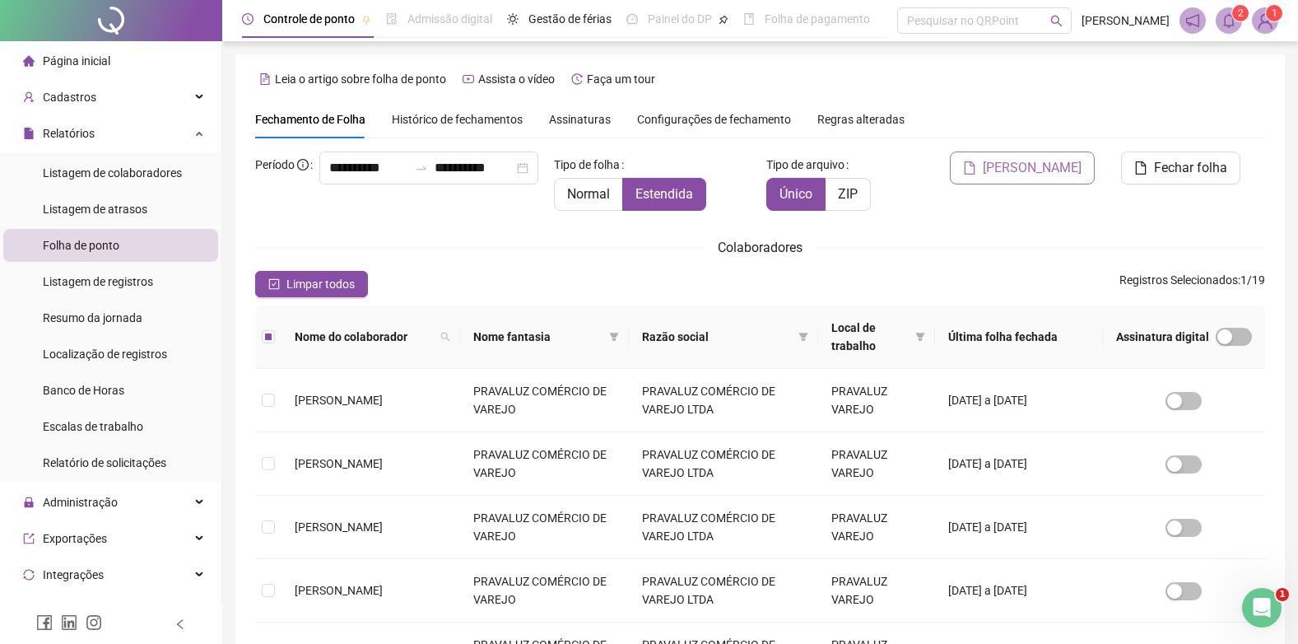
click at [1065, 170] on span "[PERSON_NAME]" at bounding box center [1032, 168] width 99 height 20
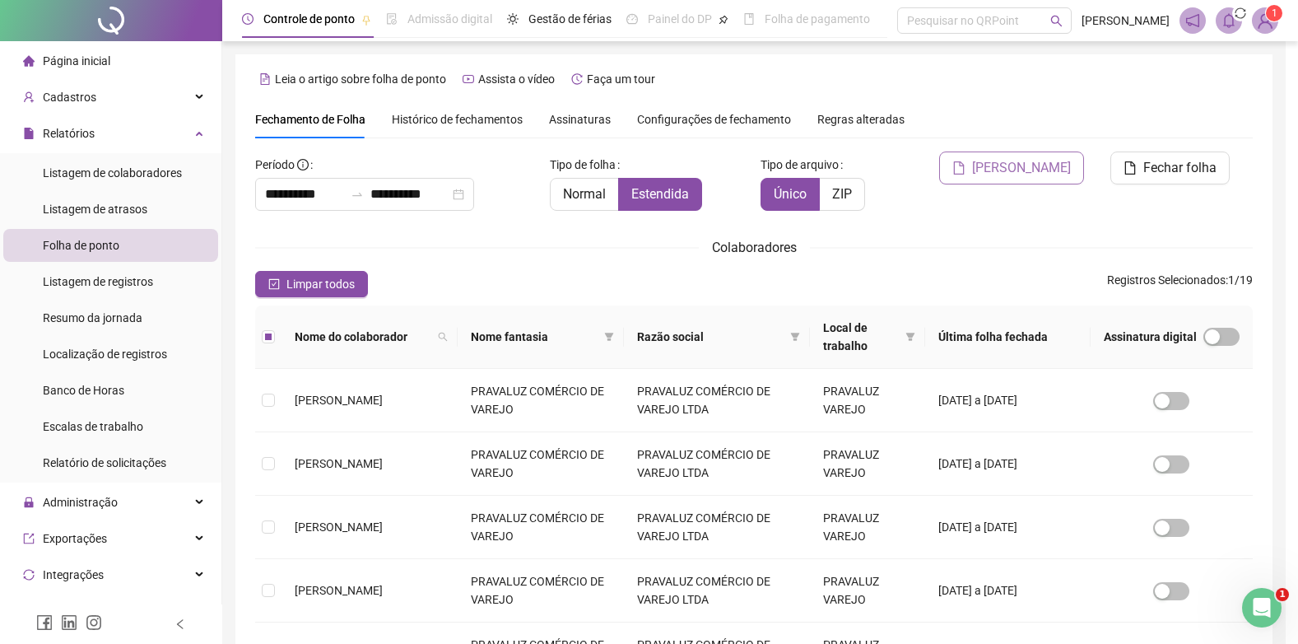
scroll to position [16, 0]
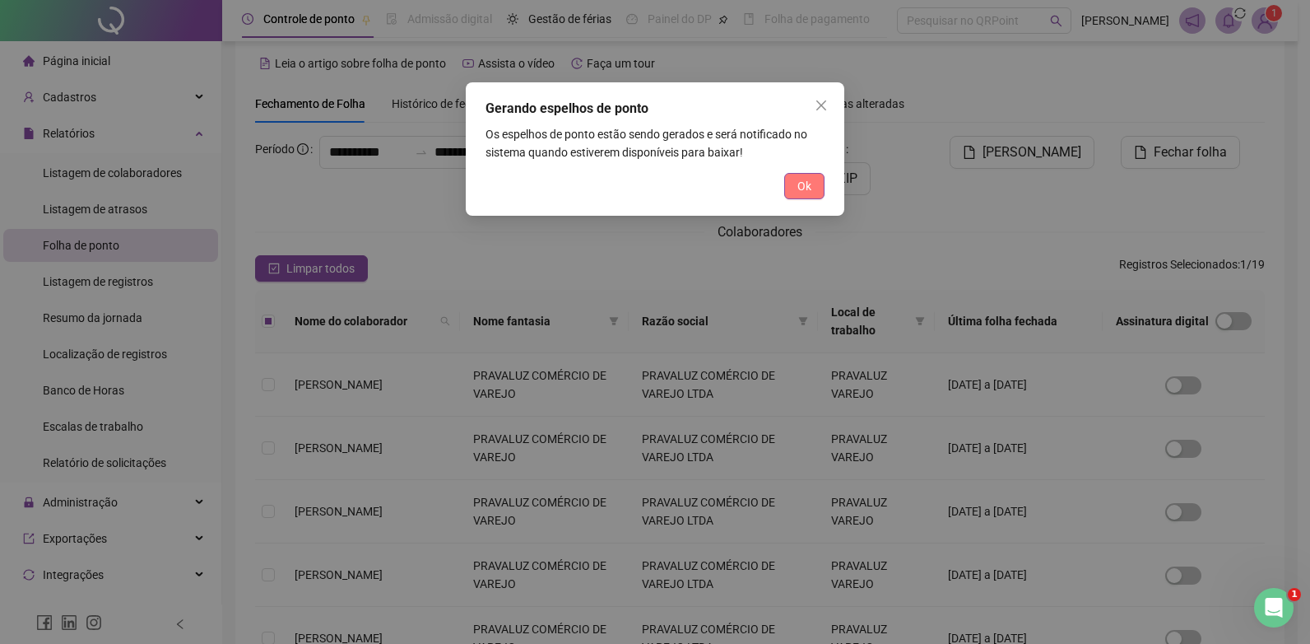
click at [809, 188] on span "Ok" at bounding box center [804, 186] width 14 height 18
